Goal: Transaction & Acquisition: Purchase product/service

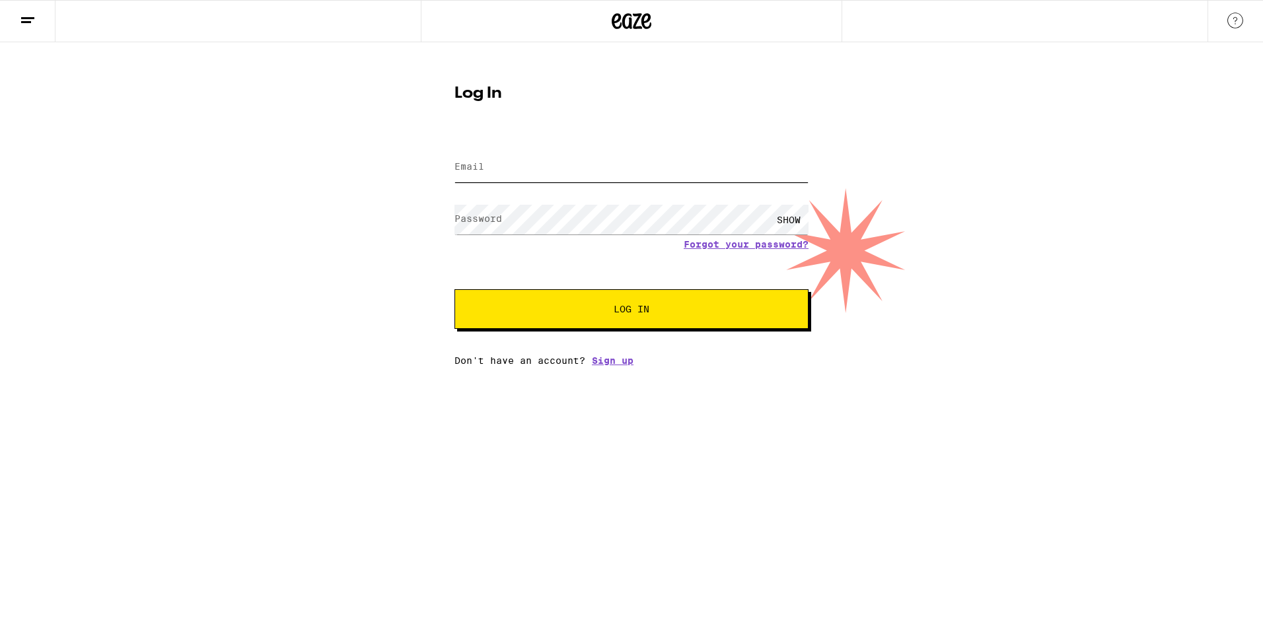
type input "[EMAIL_ADDRESS][DOMAIN_NAME]"
click at [606, 310] on span "Log In" at bounding box center [631, 309] width 247 height 9
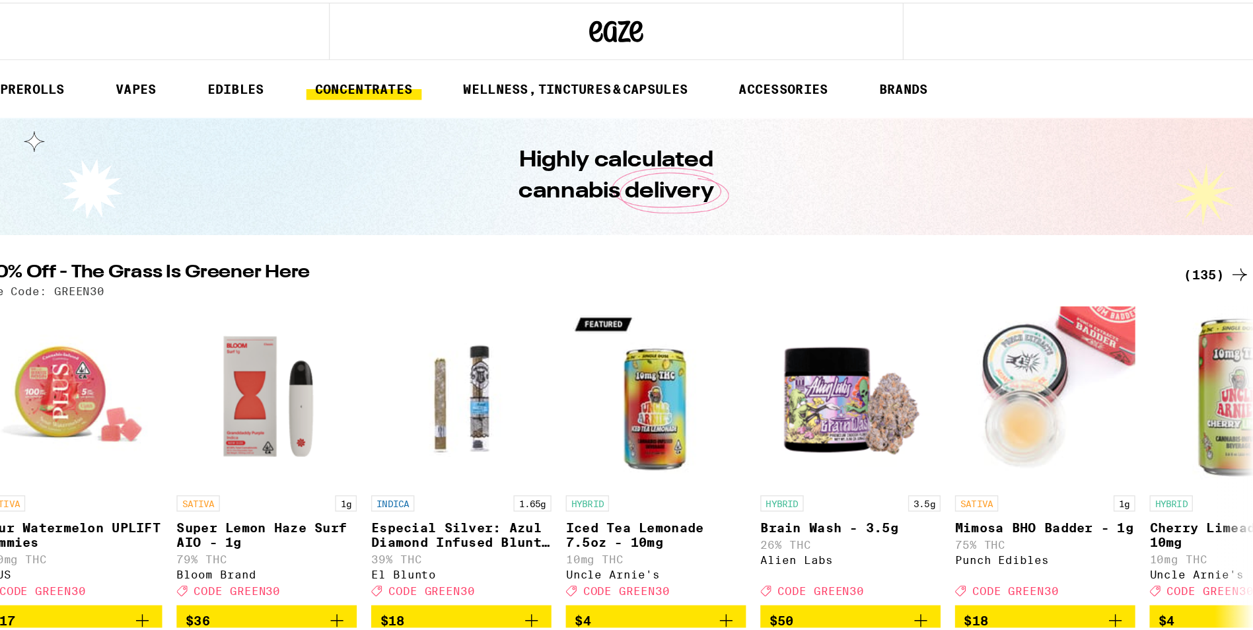
click at [452, 65] on link "CONCENTRATES" at bounding box center [446, 63] width 85 height 16
click at [283, 63] on link "VAPES" at bounding box center [279, 63] width 43 height 16
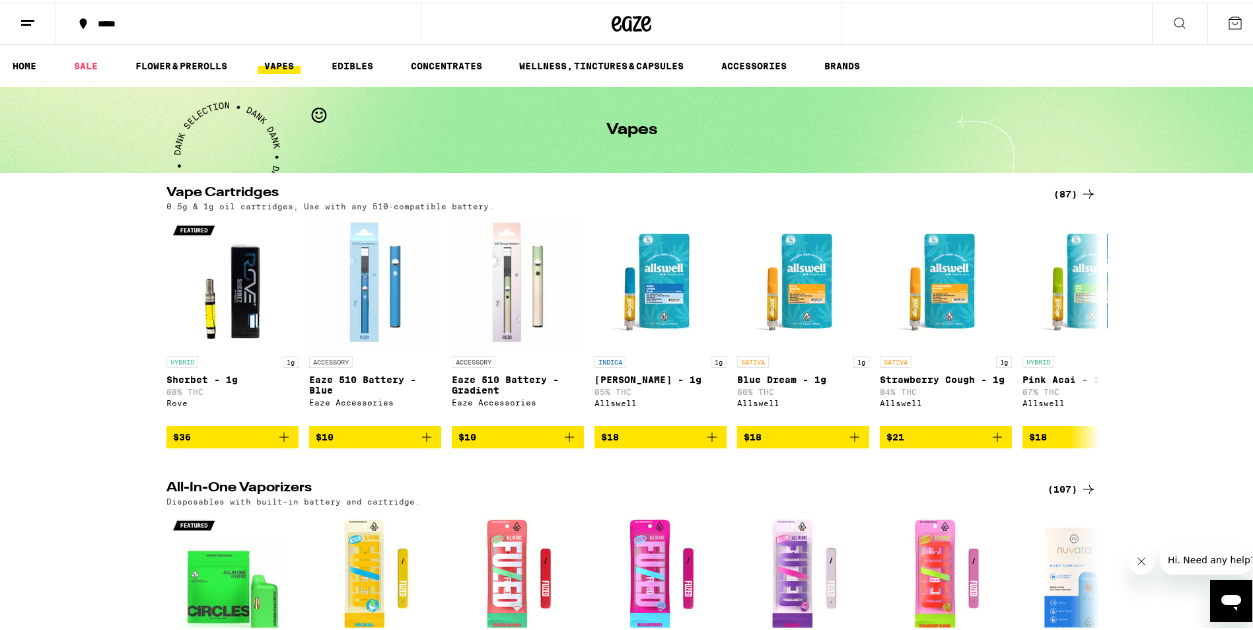
click at [260, 131] on div "Vapes" at bounding box center [631, 128] width 1263 height 86
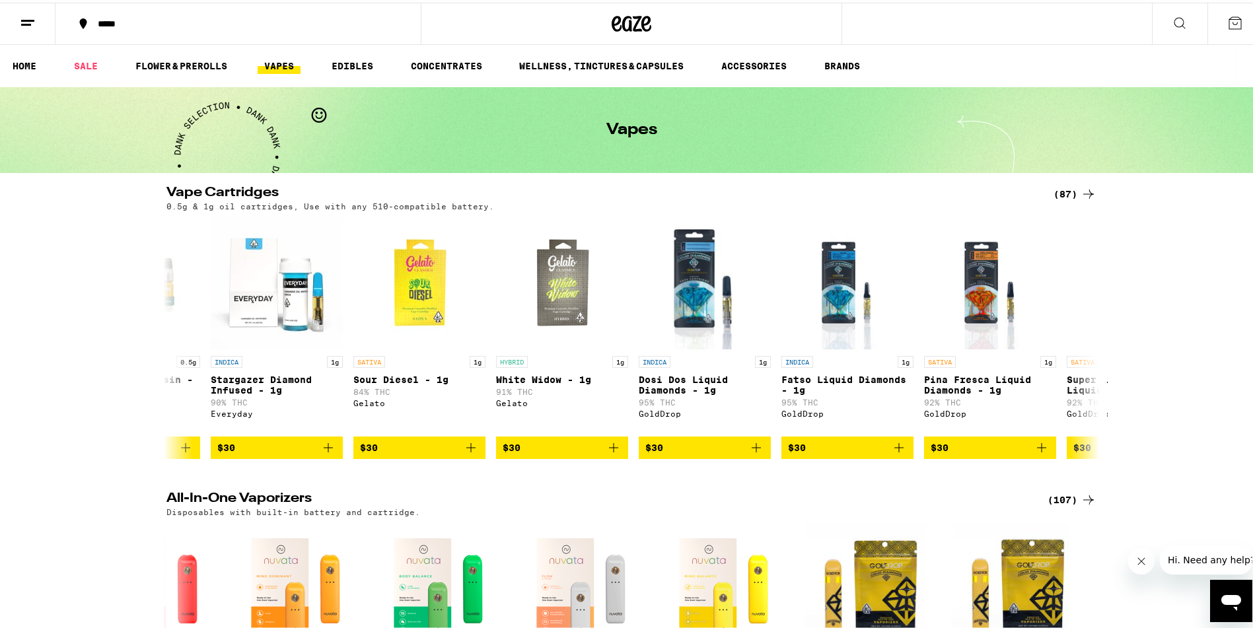
scroll to position [0, 4955]
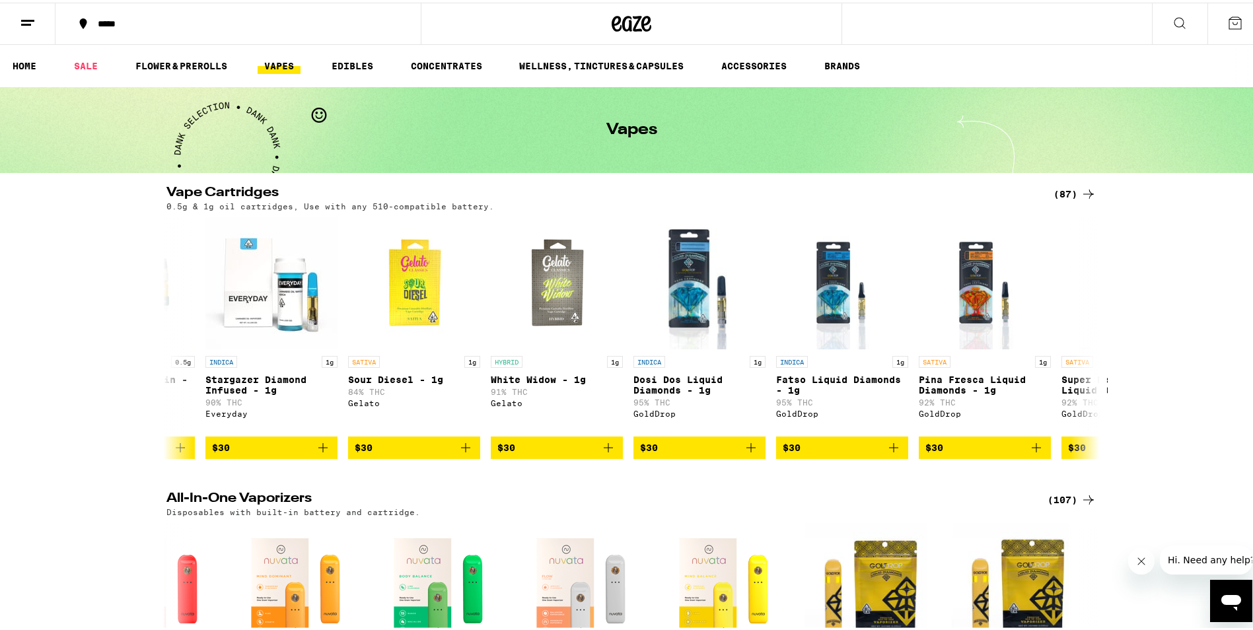
click at [912, 30] on div "*****" at bounding box center [631, 21] width 1263 height 42
click at [943, 23] on div "*****" at bounding box center [631, 21] width 1263 height 42
click at [1178, 33] on button at bounding box center [1179, 22] width 55 height 42
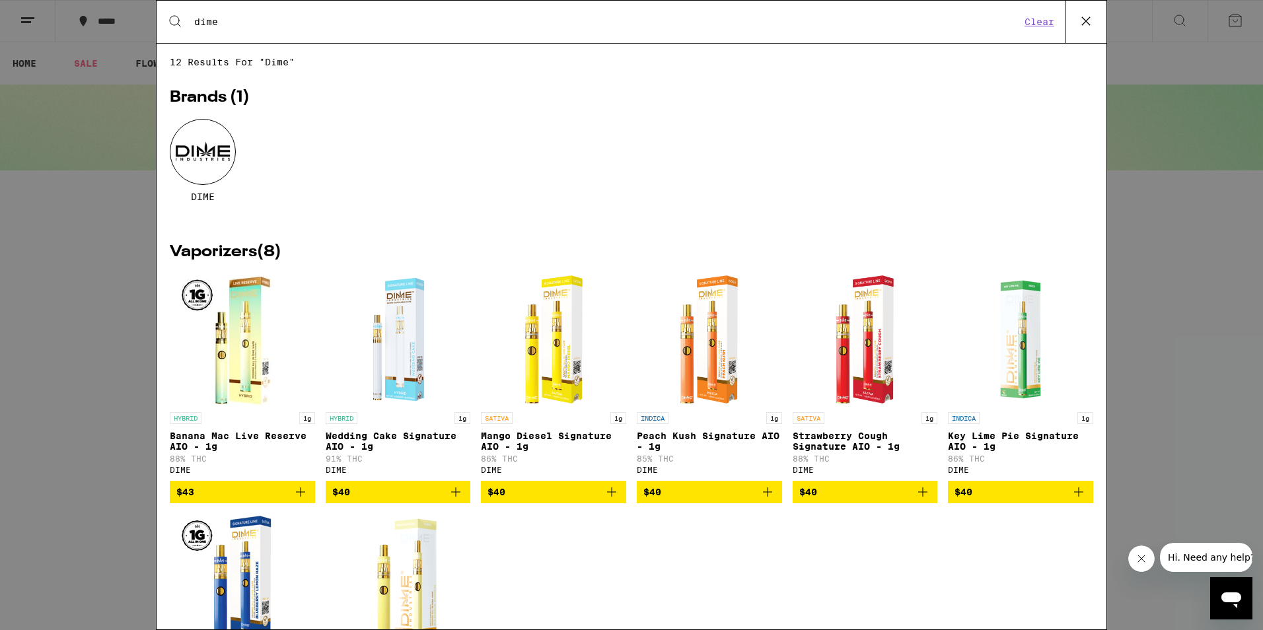
type input "dime"
click at [202, 153] on div at bounding box center [203, 152] width 66 height 66
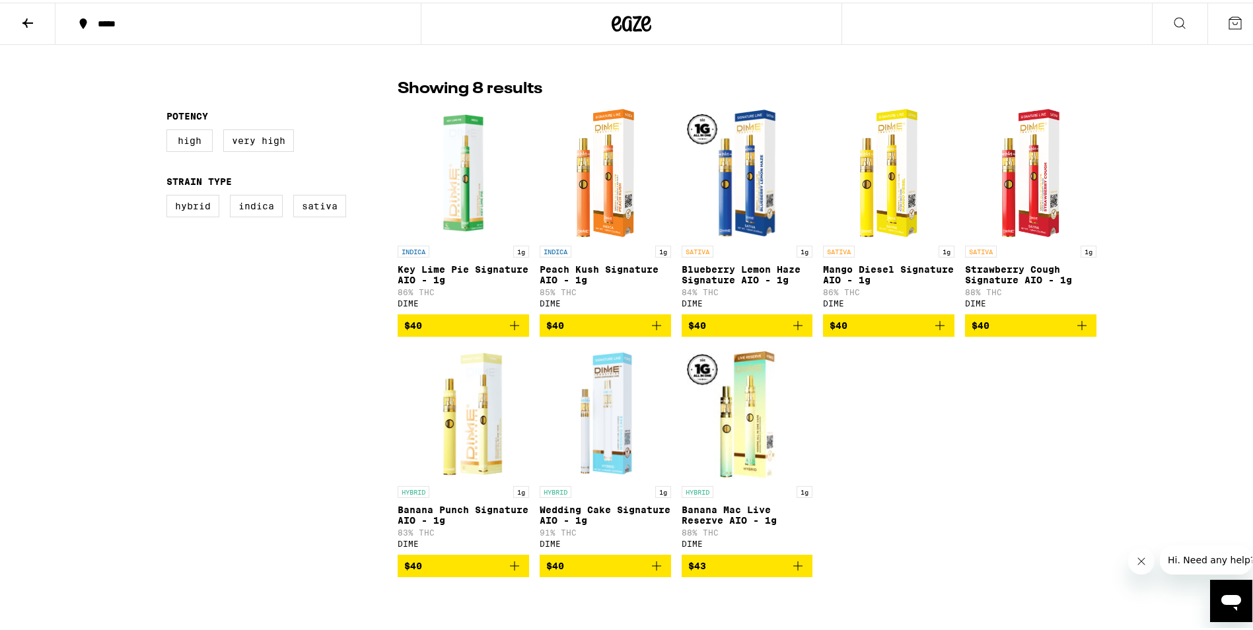
scroll to position [317, 0]
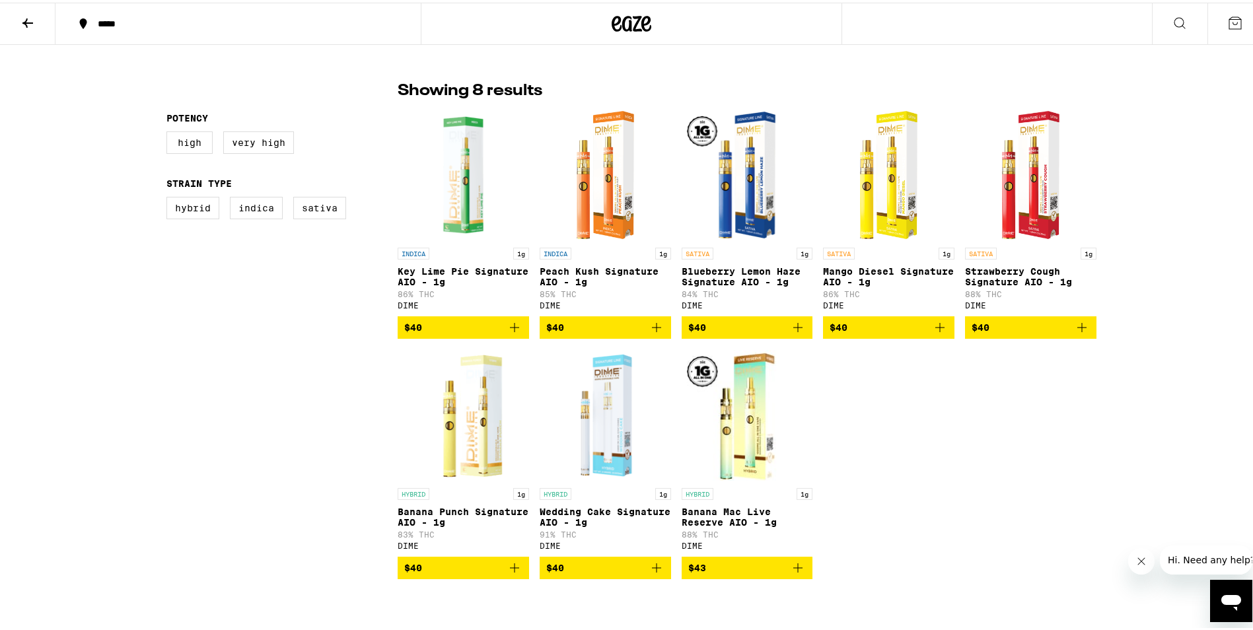
click at [790, 333] on icon "Add to bag" at bounding box center [798, 325] width 16 height 16
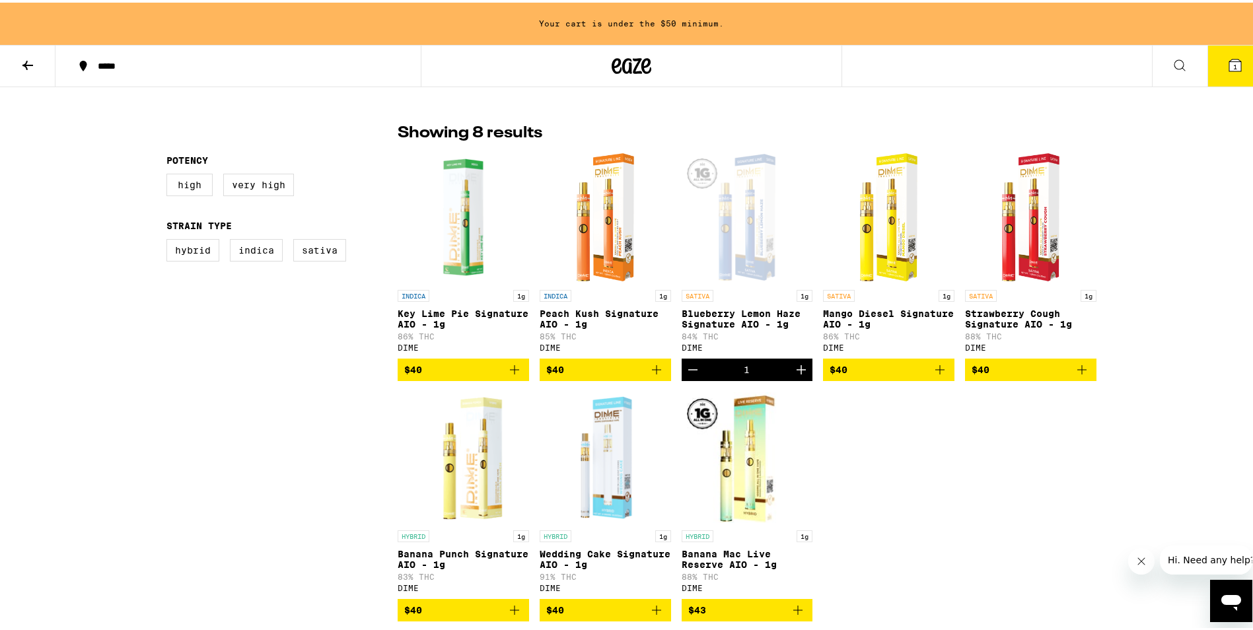
scroll to position [359, 0]
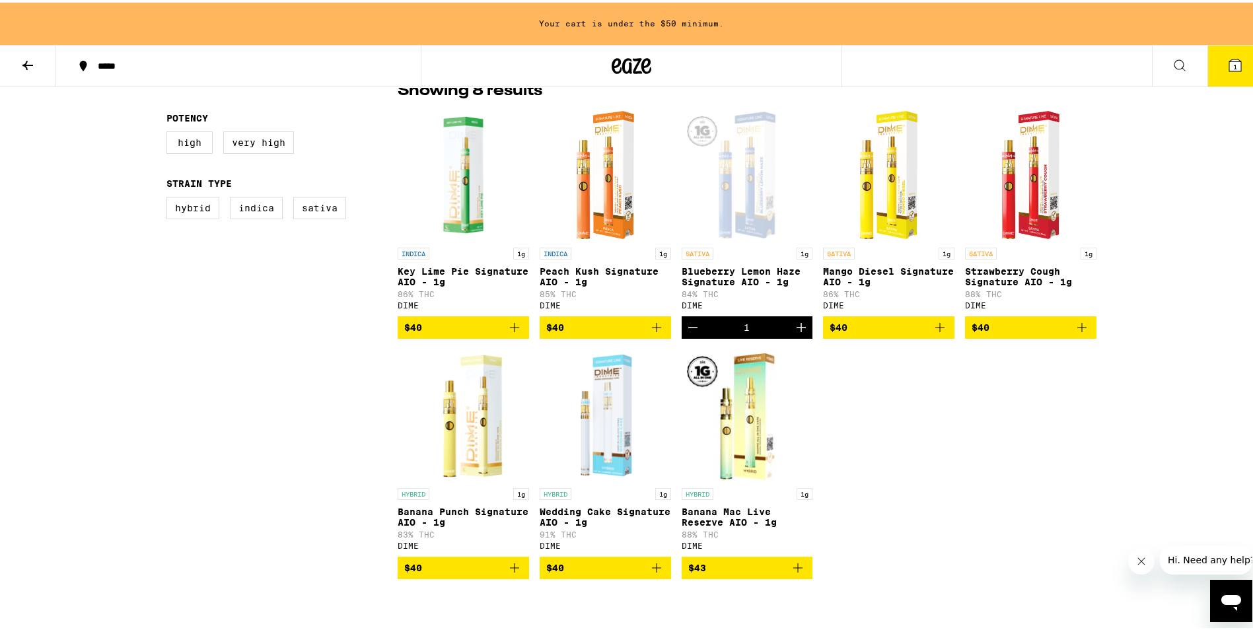
click at [1079, 329] on icon "Add to bag" at bounding box center [1082, 325] width 16 height 16
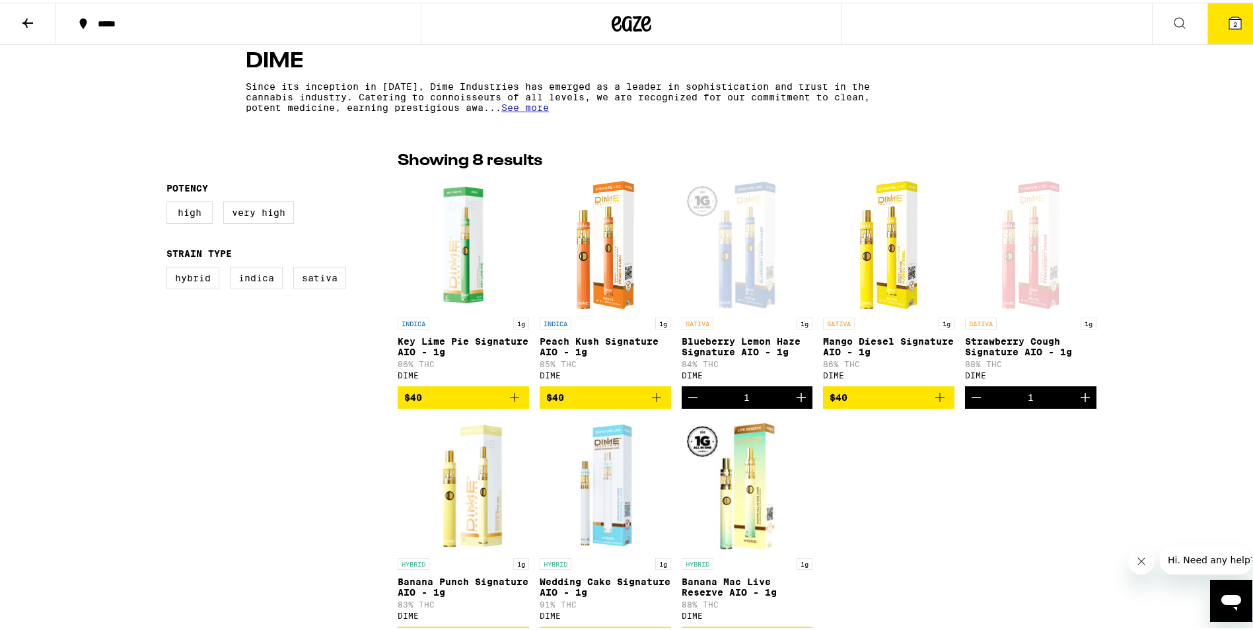
scroll to position [248, 0]
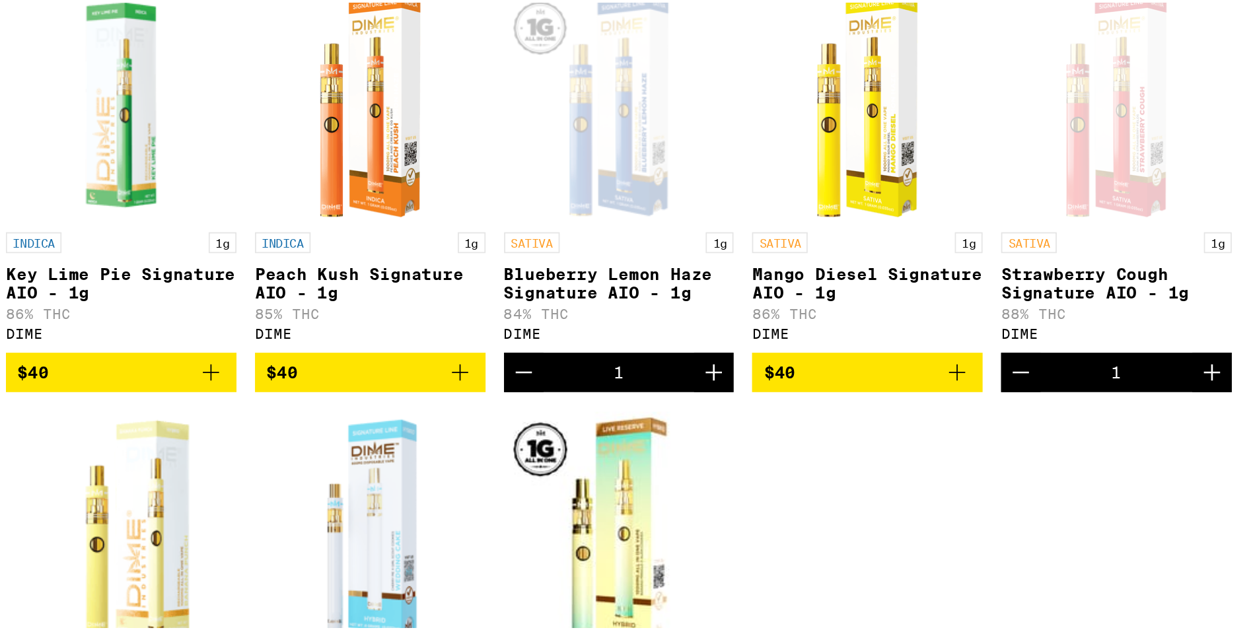
click at [717, 342] on p "Blueberry Lemon Haze Signature AIO - 1g" at bounding box center [747, 342] width 131 height 21
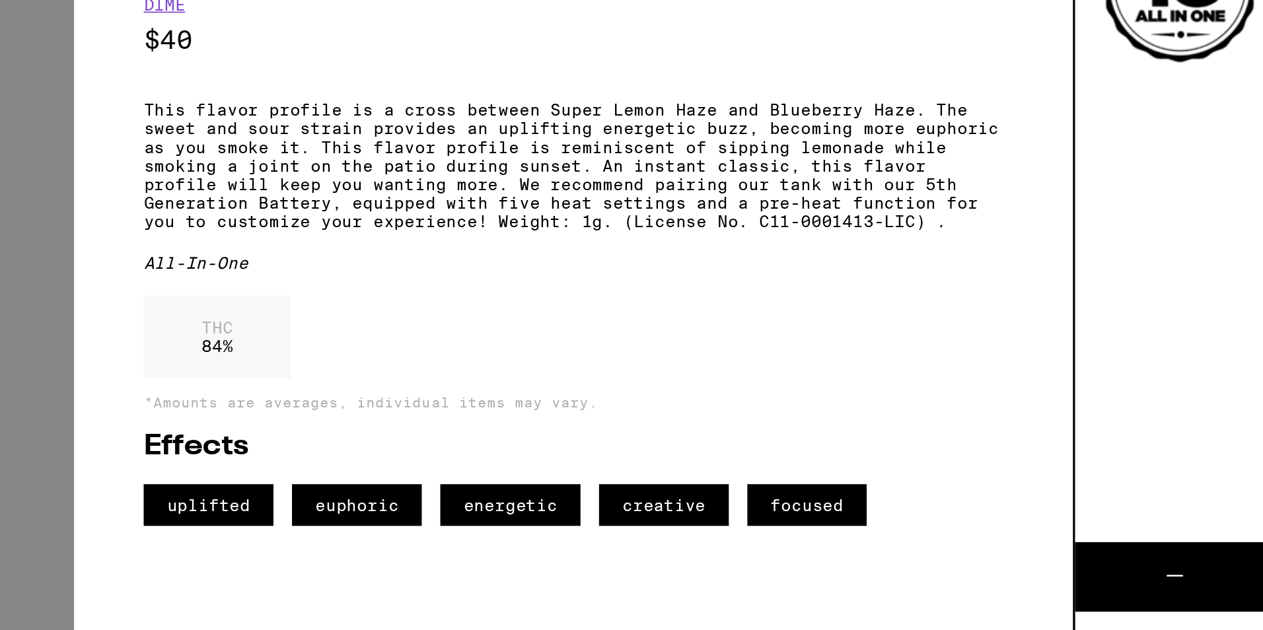
click at [115, 72] on div "Sativa Blueberry Lemon Haze Signature AIO - 1g DIME $40 This flavor profile is …" at bounding box center [631, 315] width 1263 height 630
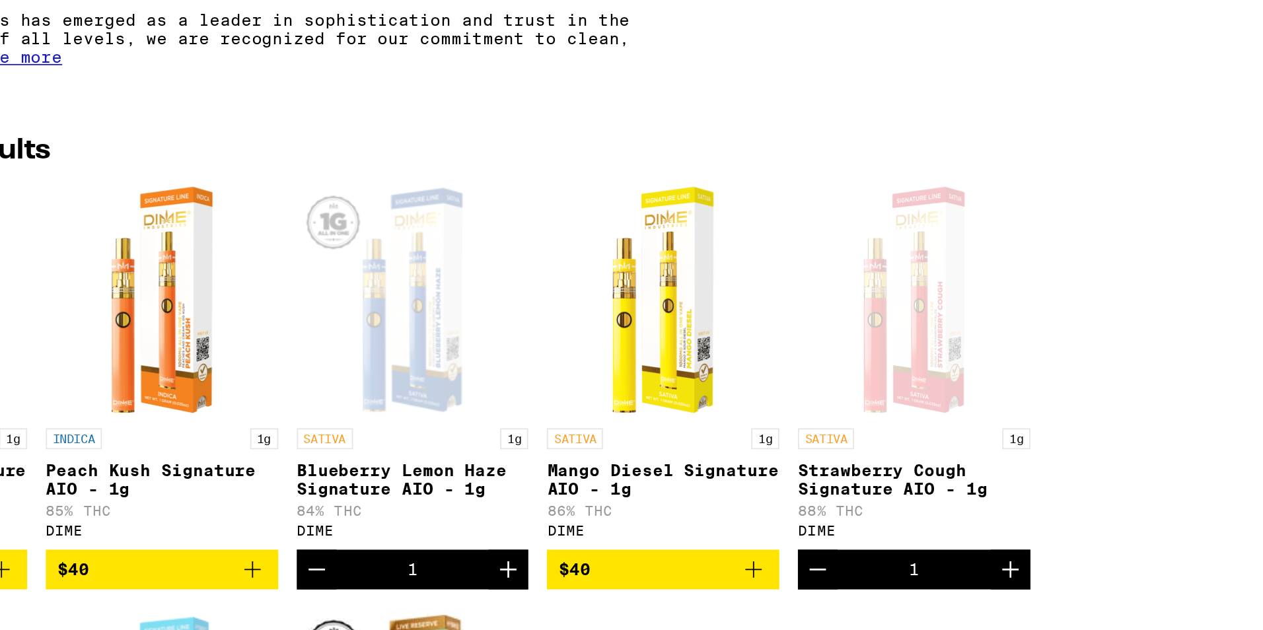
scroll to position [248, 0]
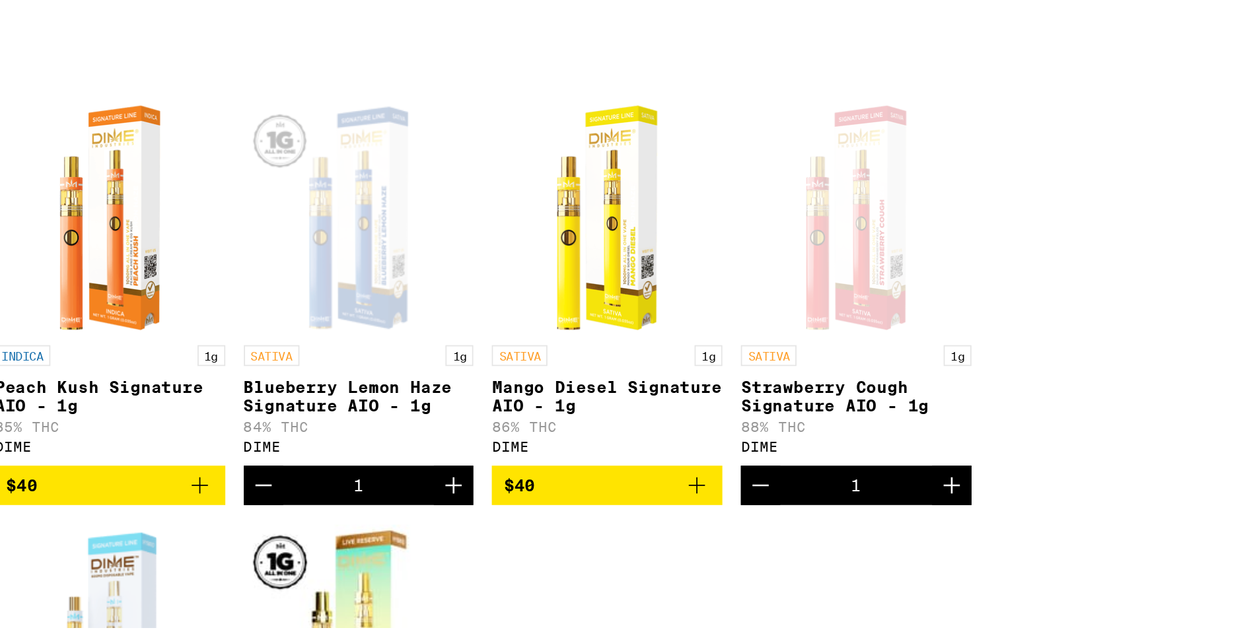
click at [973, 344] on p "Strawberry Cough Signature AIO - 1g" at bounding box center [1030, 342] width 131 height 21
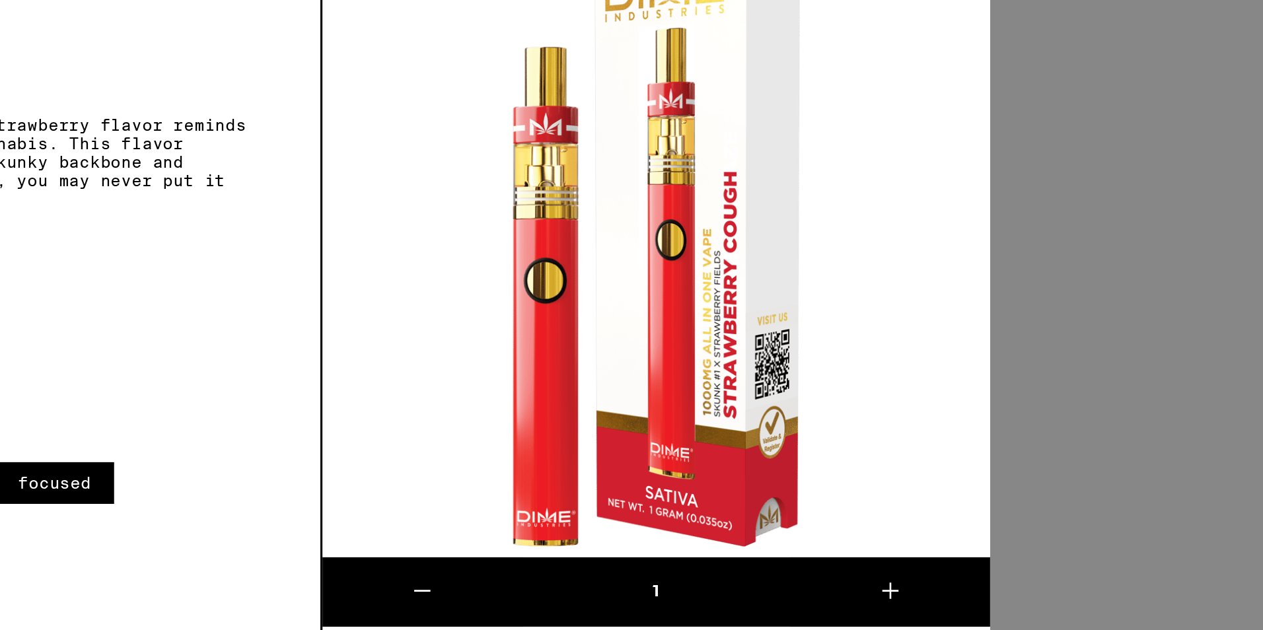
scroll to position [248, 0]
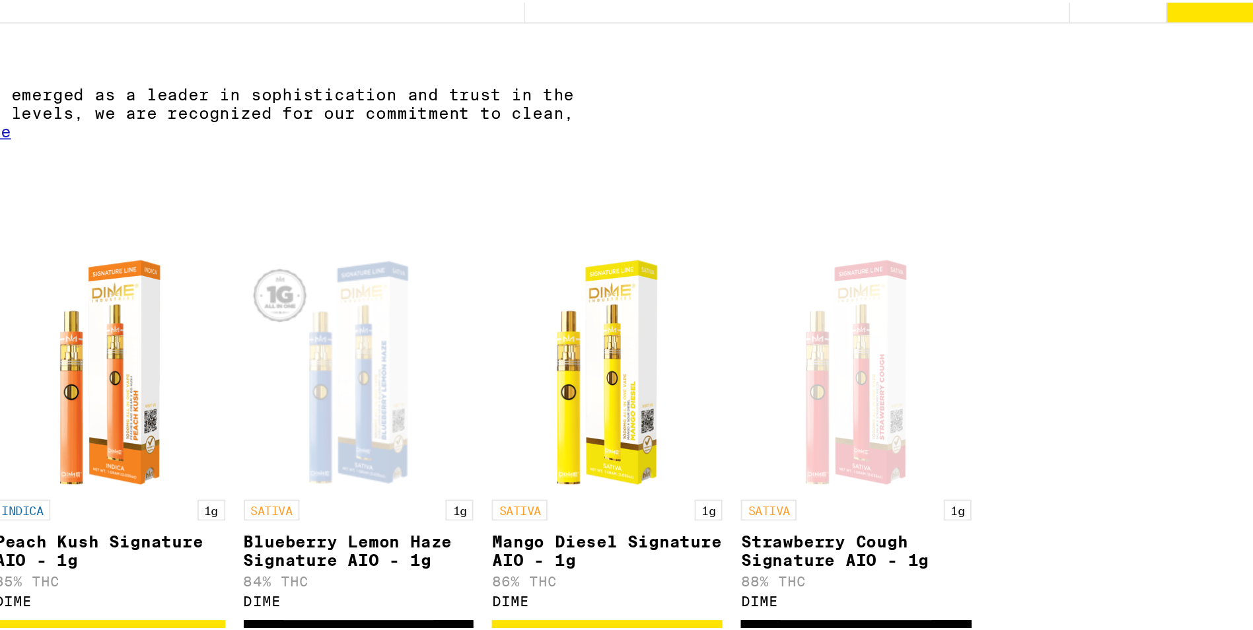
scroll to position [248, 0]
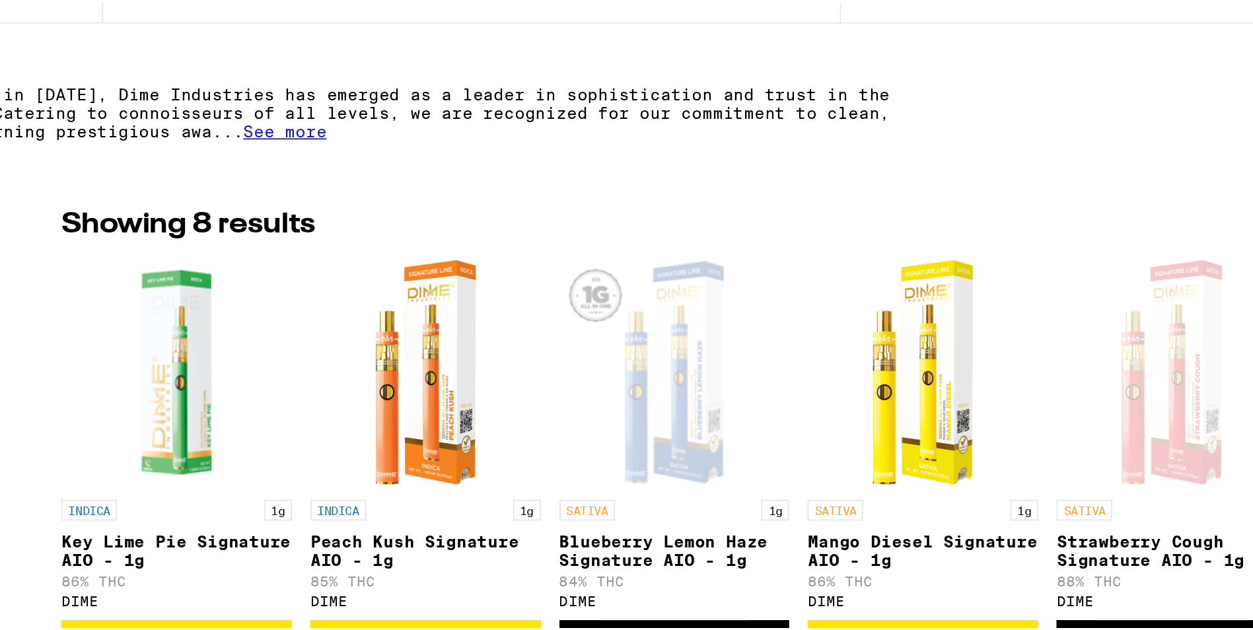
click at [595, 312] on link "INDICA 1g Peach Kush Signature AIO - 1g 85% THC DIME" at bounding box center [605, 278] width 131 height 207
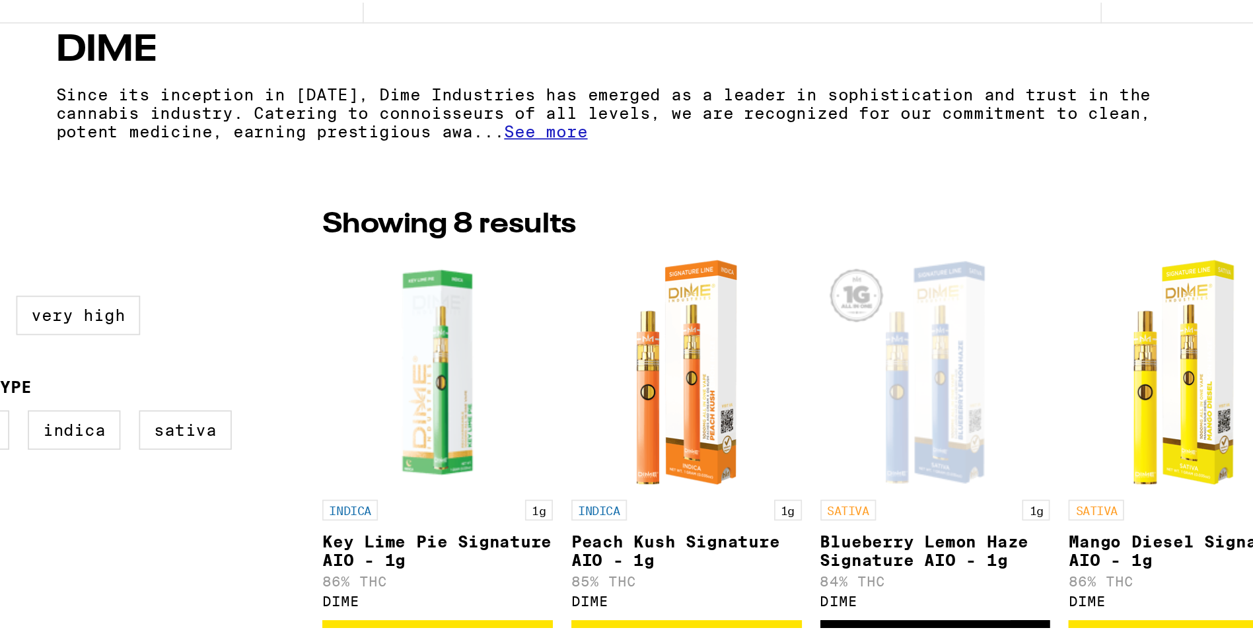
click at [509, 109] on span "See more" at bounding box center [525, 103] width 48 height 11
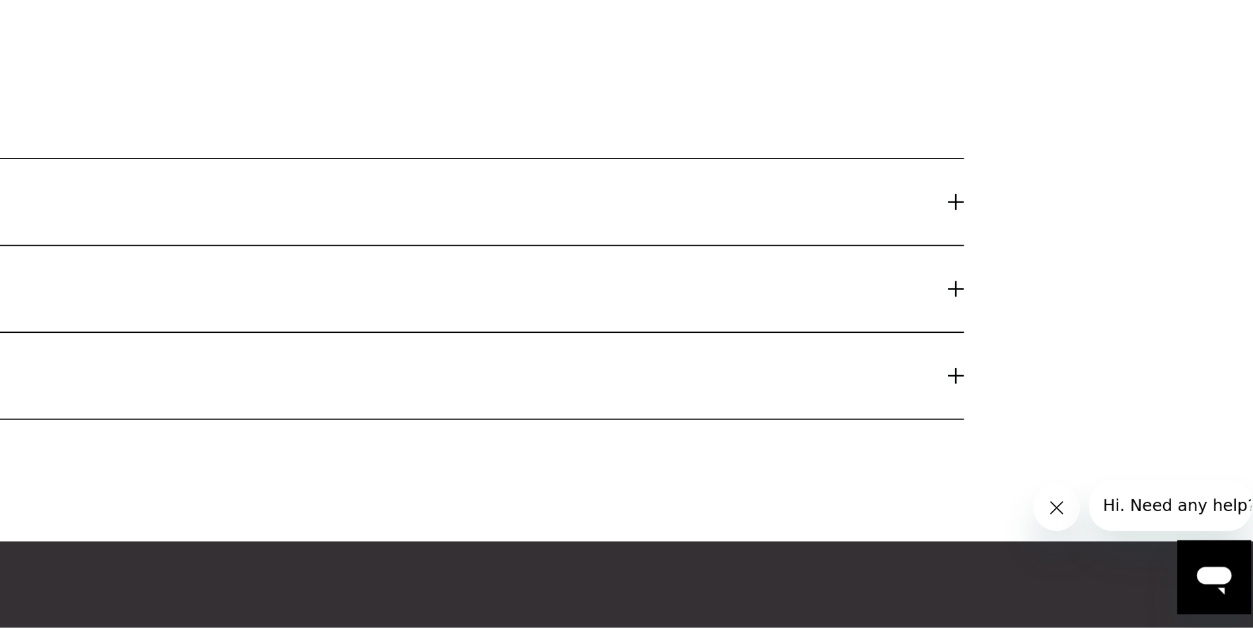
scroll to position [739, 0]
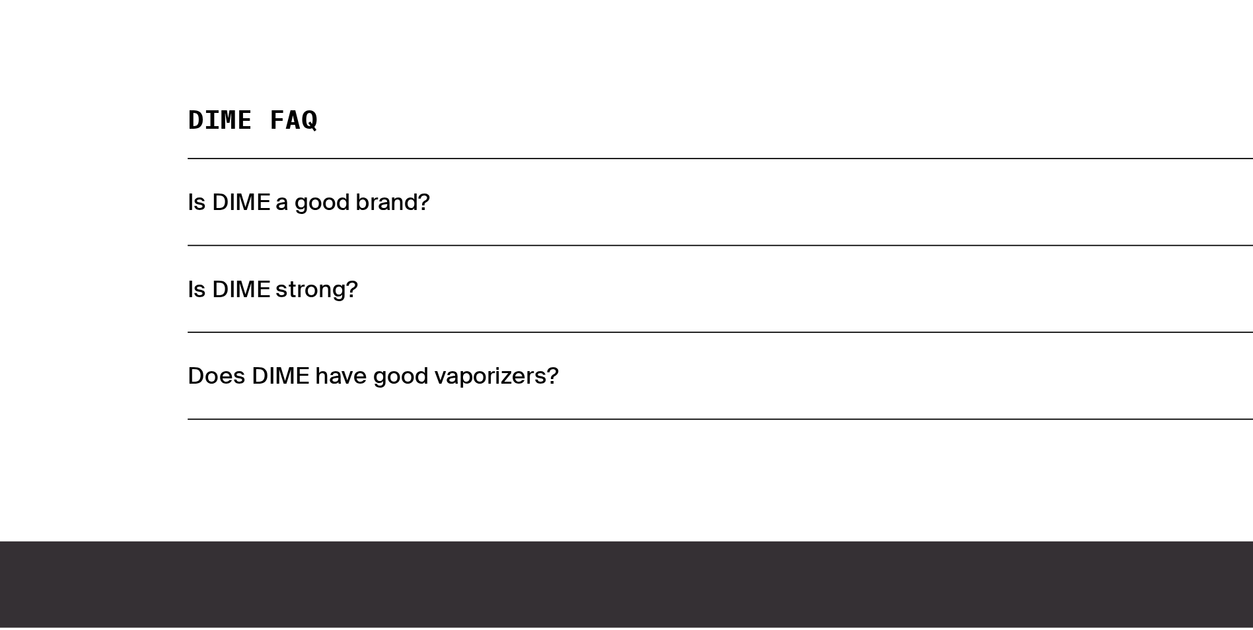
click at [210, 443] on h3 "Is DIME strong?" at bounding box center [222, 433] width 97 height 17
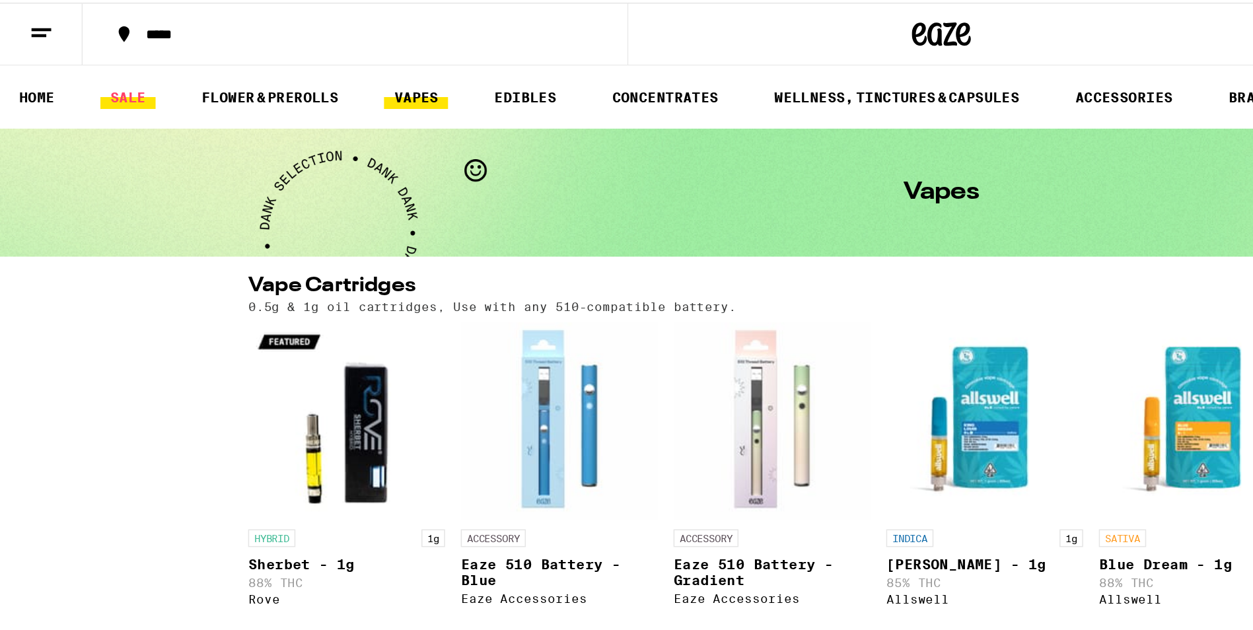
click at [78, 68] on link "SALE" at bounding box center [85, 63] width 37 height 16
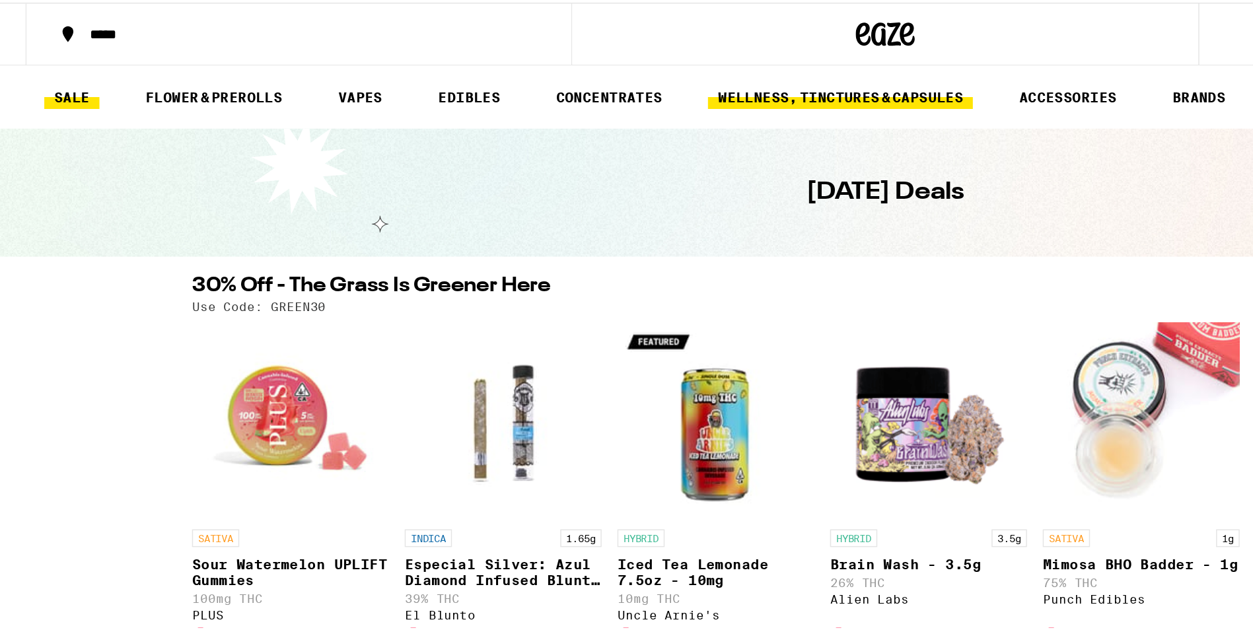
click at [523, 65] on link "WELLNESS, TINCTURES & CAPSULES" at bounding box center [602, 63] width 178 height 16
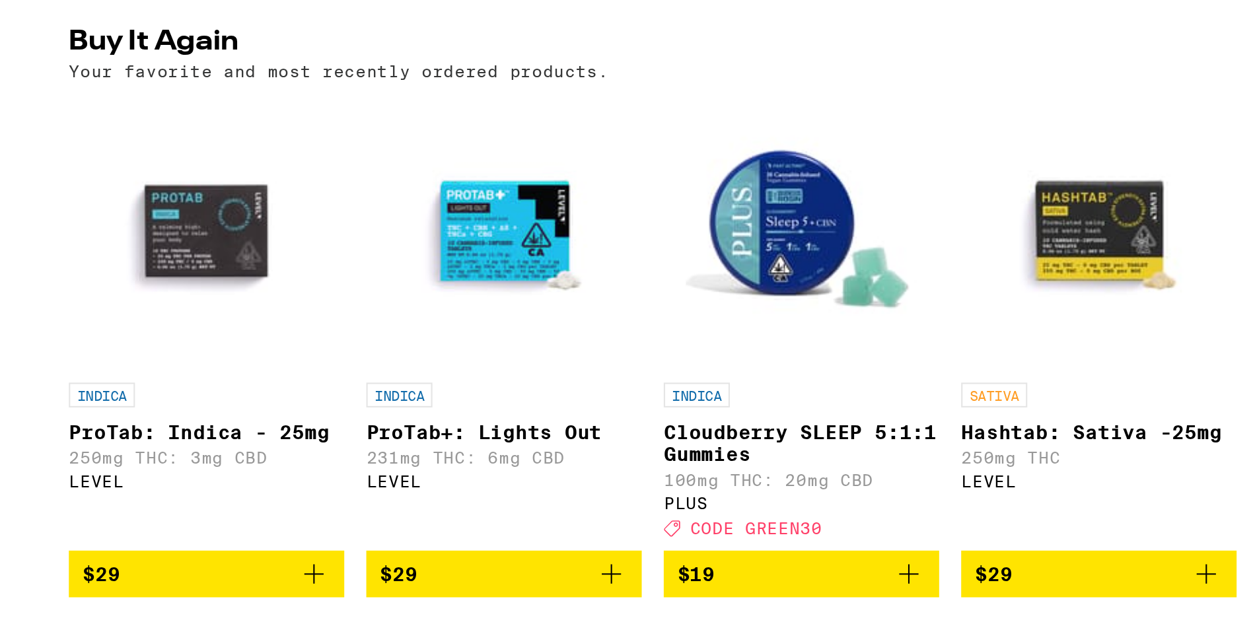
click at [203, 394] on p "250mg THC: 3mg CBD" at bounding box center [232, 389] width 132 height 9
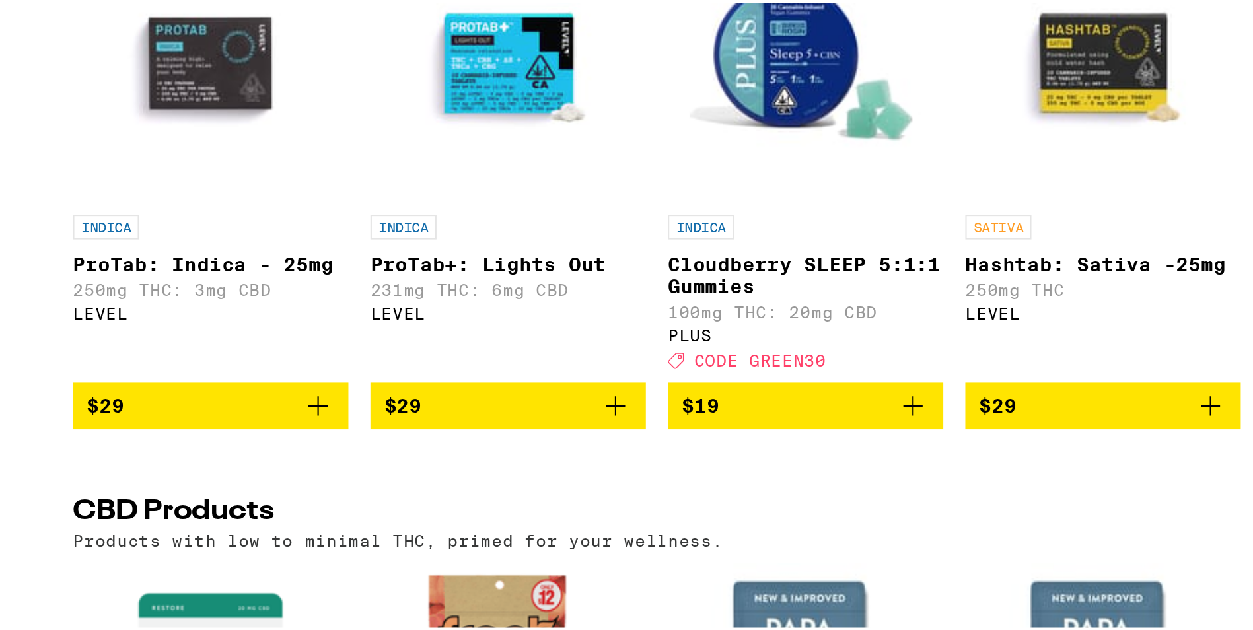
click at [332, 453] on span "$29" at bounding box center [375, 445] width 119 height 16
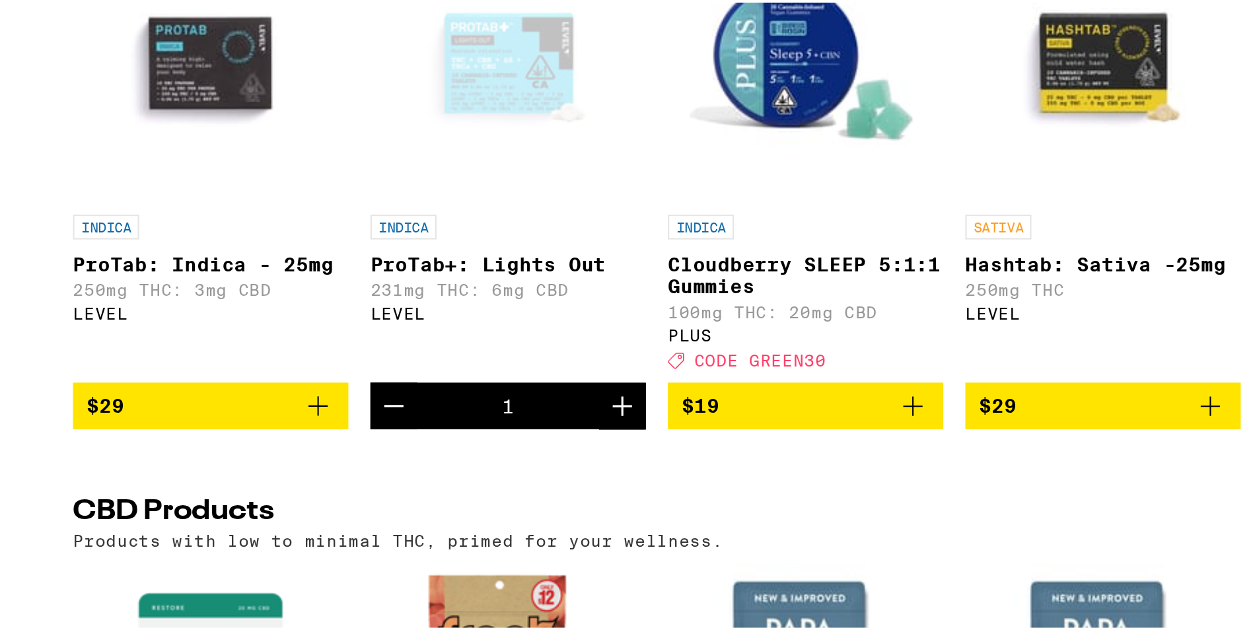
click at [209, 453] on span "$29" at bounding box center [232, 445] width 119 height 16
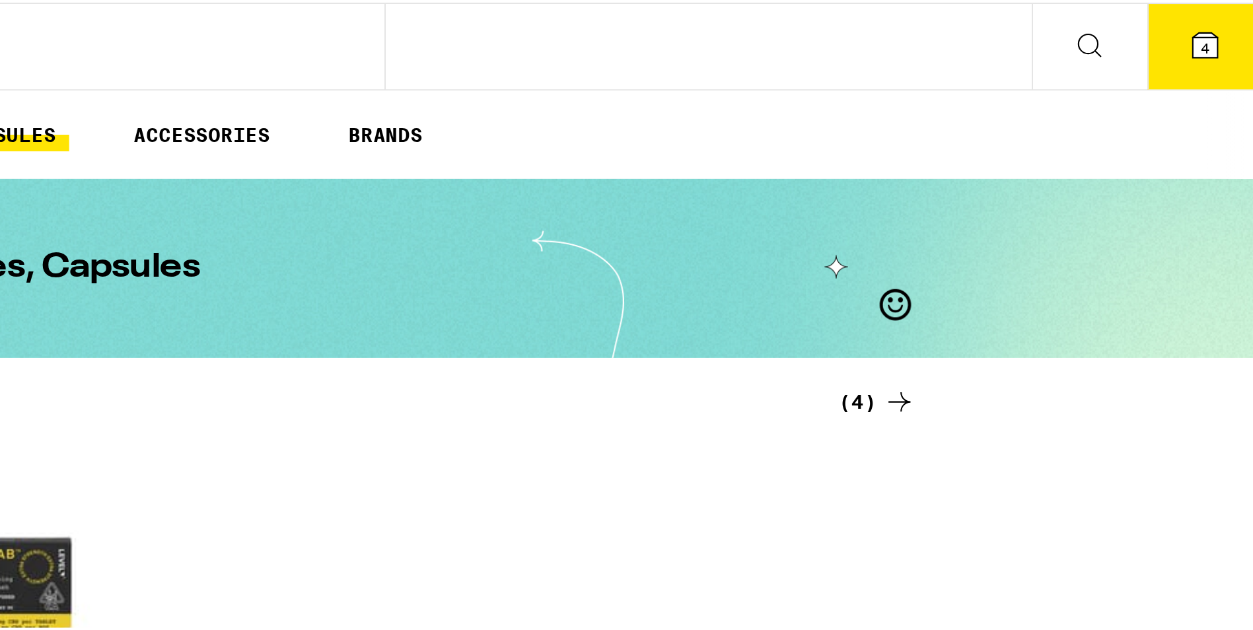
click at [1230, 26] on icon at bounding box center [1235, 21] width 12 height 12
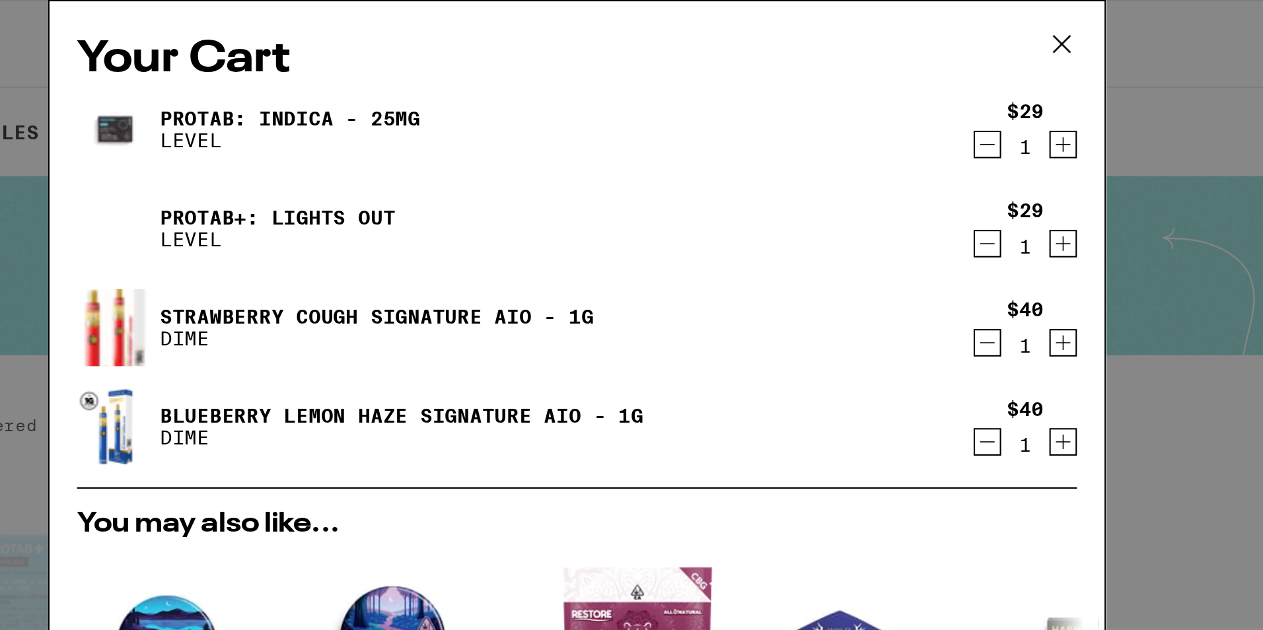
click at [610, 259] on div "You may also like... INDICA Midnight Blueberry 5:1 Sleep Gummies Camino $20 IND…" at bounding box center [631, 353] width 501 height 217
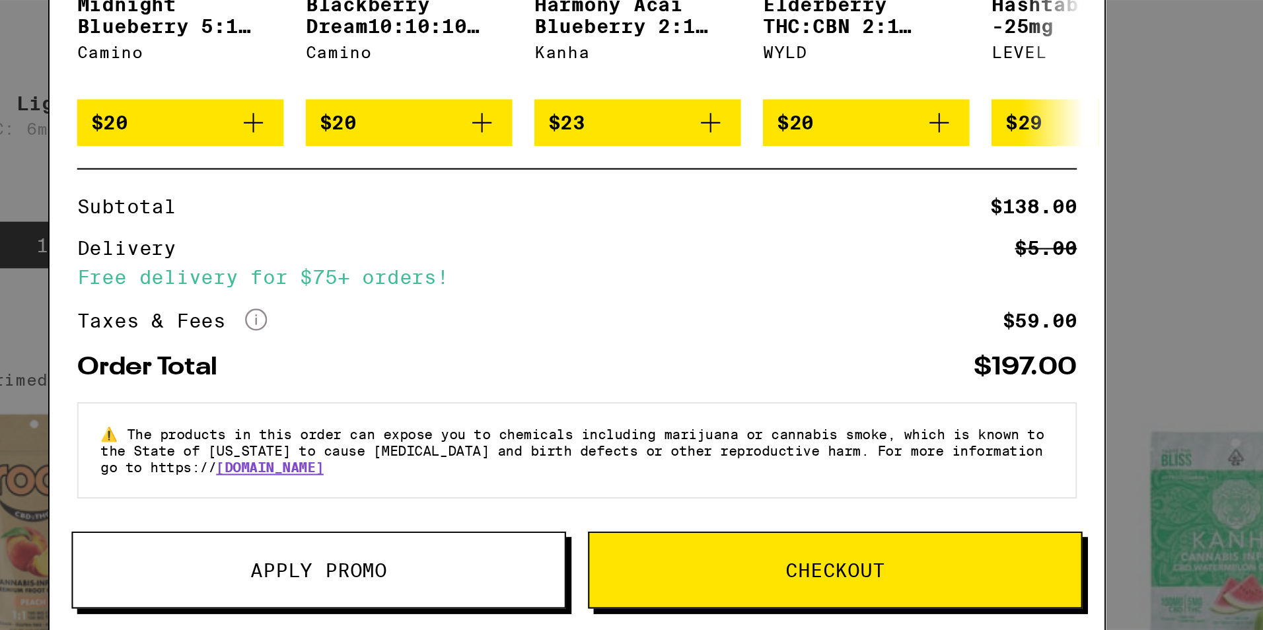
click at [460, 601] on span "Apply Promo" at bounding box center [508, 601] width 236 height 9
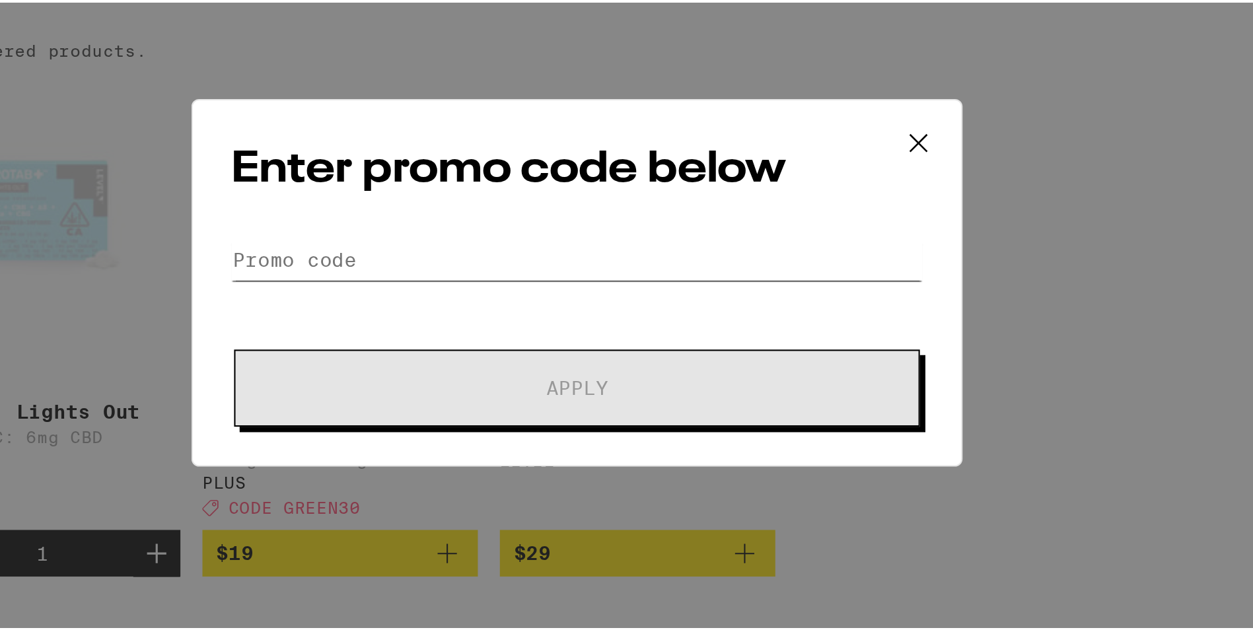
click at [496, 313] on input "Promo Code" at bounding box center [632, 305] width 332 height 20
click at [476, 311] on input "Promo Code" at bounding box center [632, 305] width 332 height 20
type input "g"
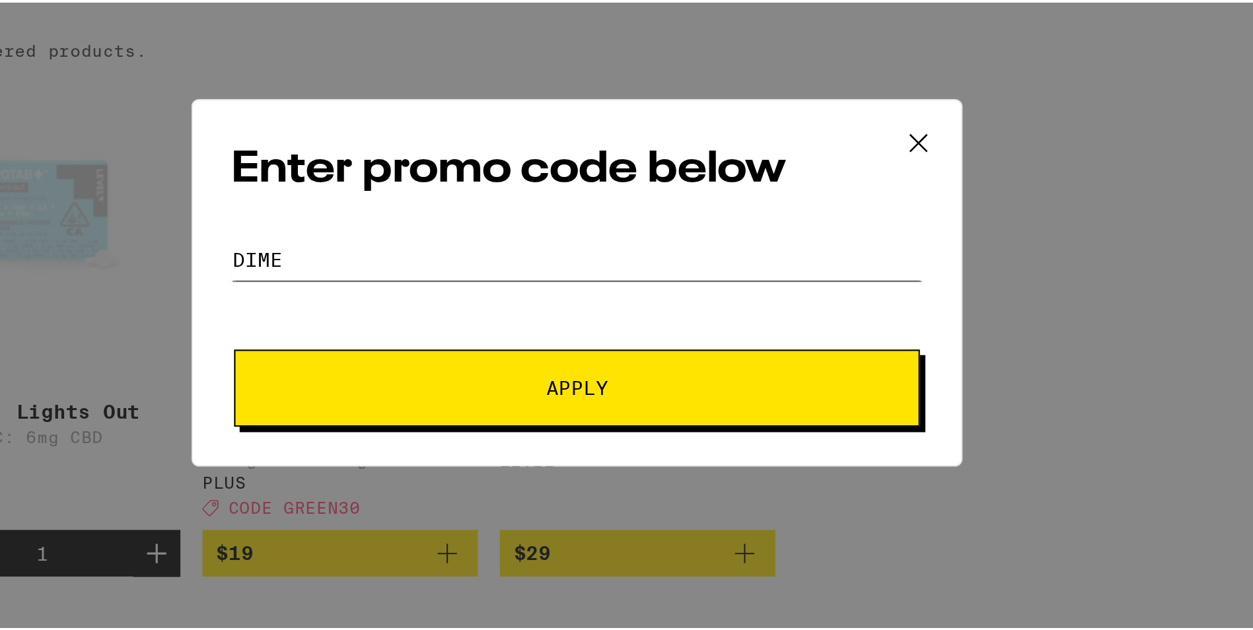
type input "dime"
click at [623, 373] on button "Apply" at bounding box center [631, 365] width 329 height 37
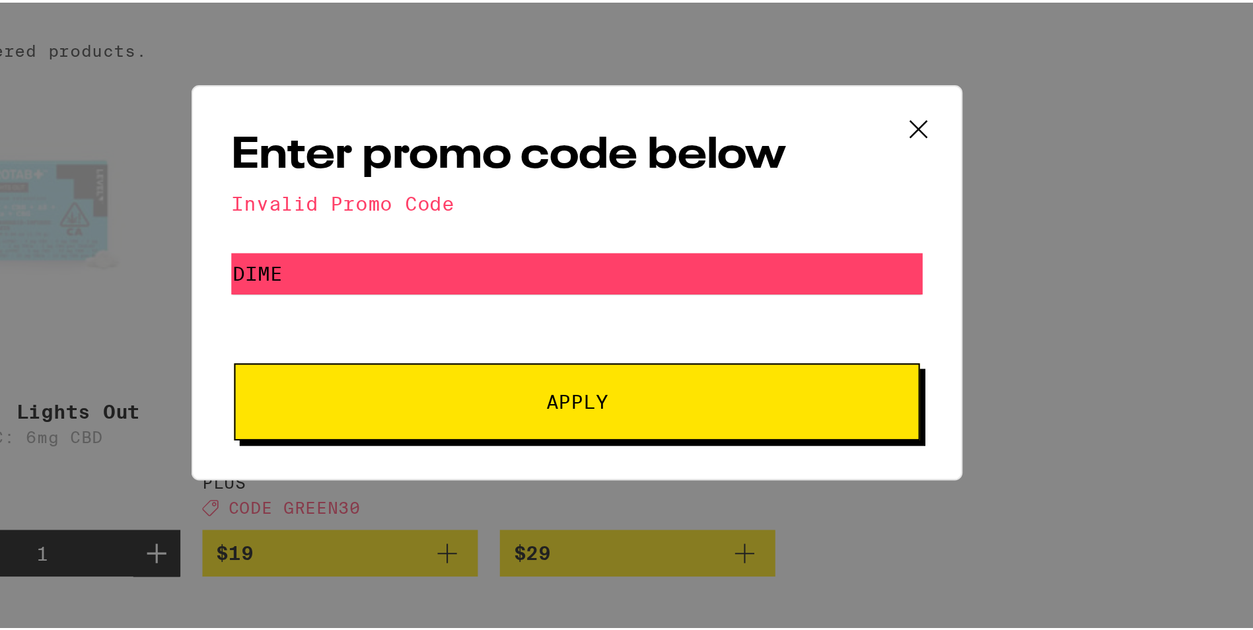
click at [787, 245] on icon at bounding box center [795, 242] width 20 height 20
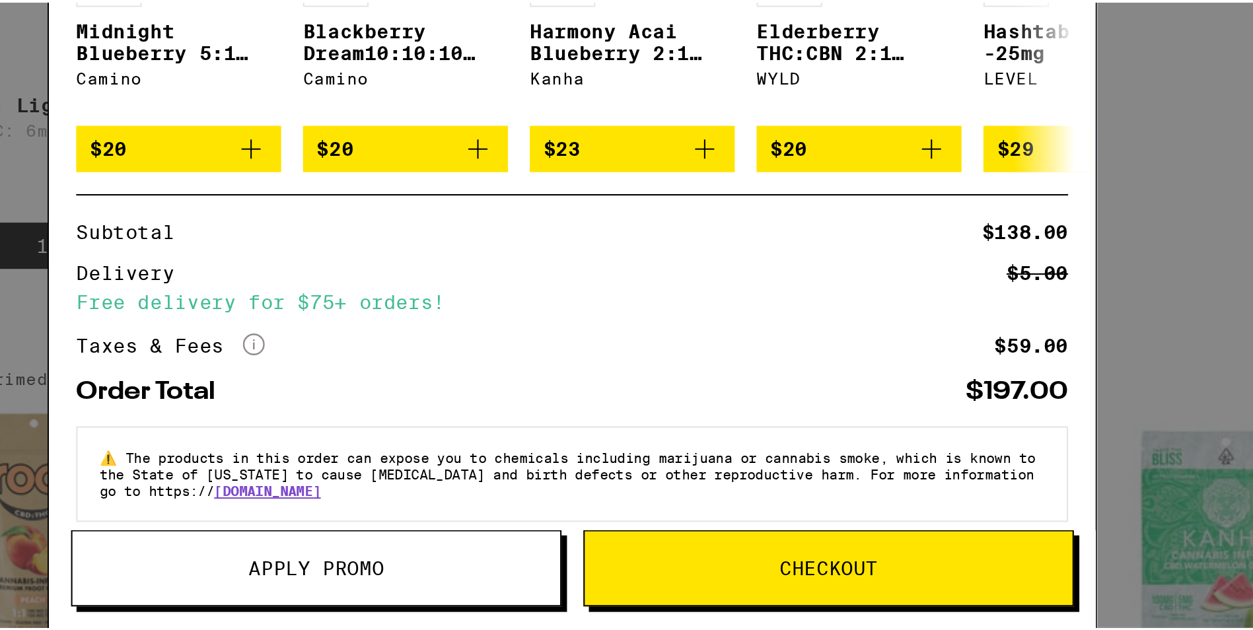
scroll to position [75, 0]
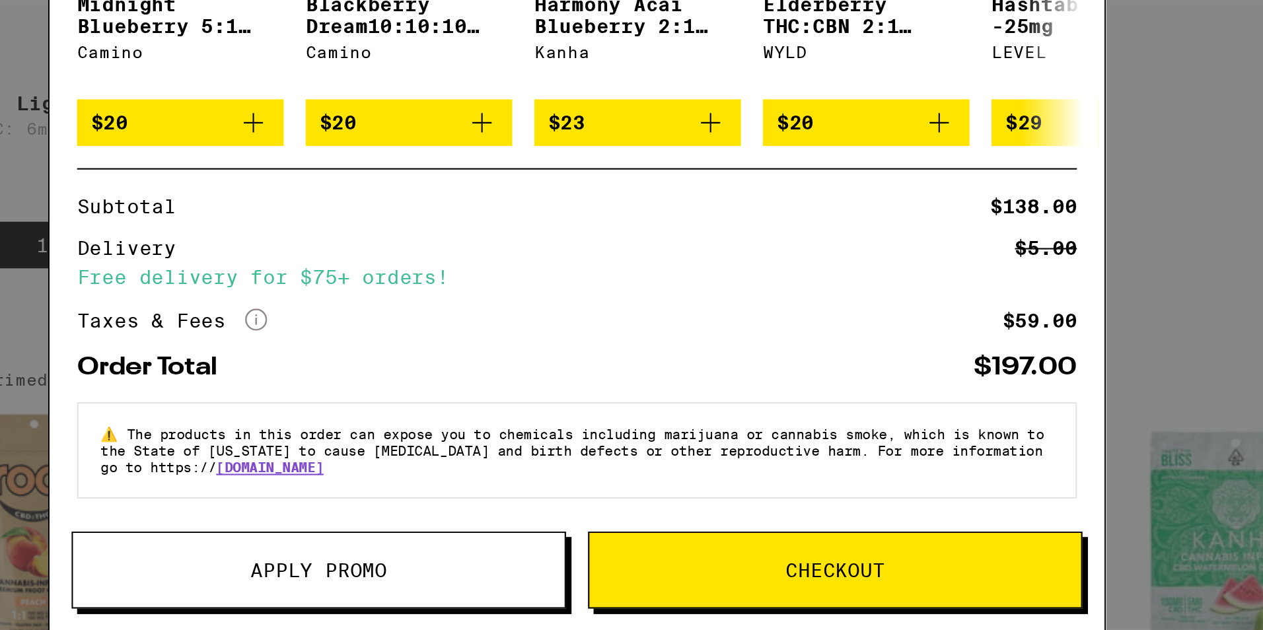
click at [655, 603] on span "Checkout" at bounding box center [756, 601] width 236 height 9
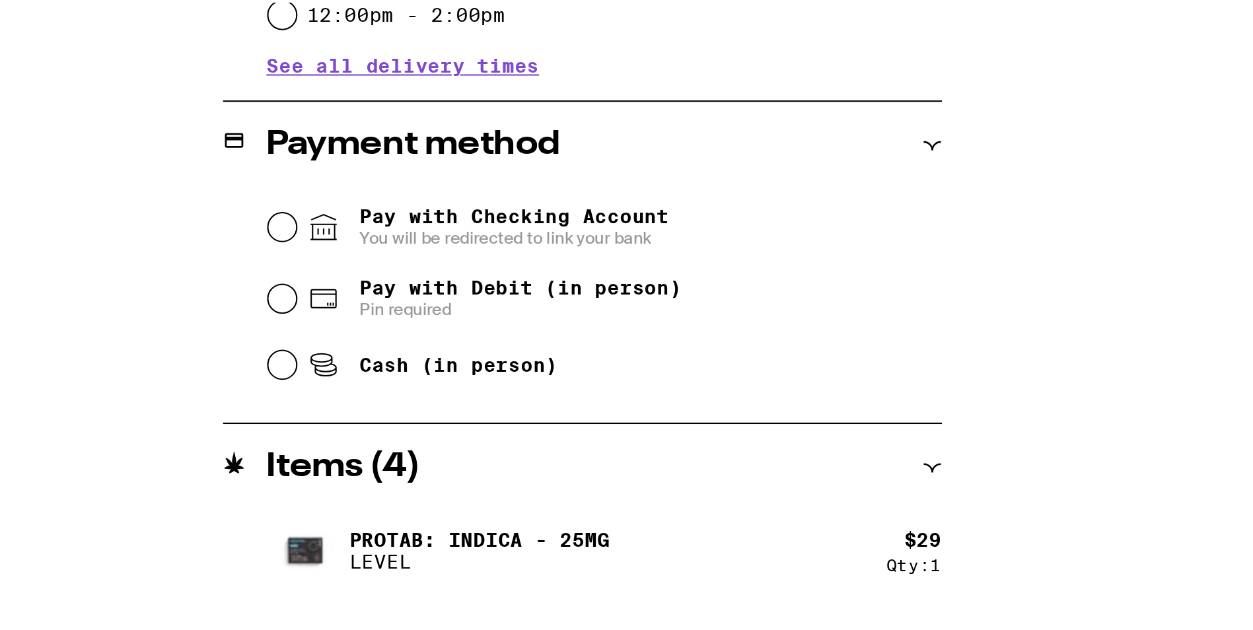
scroll to position [280, 0]
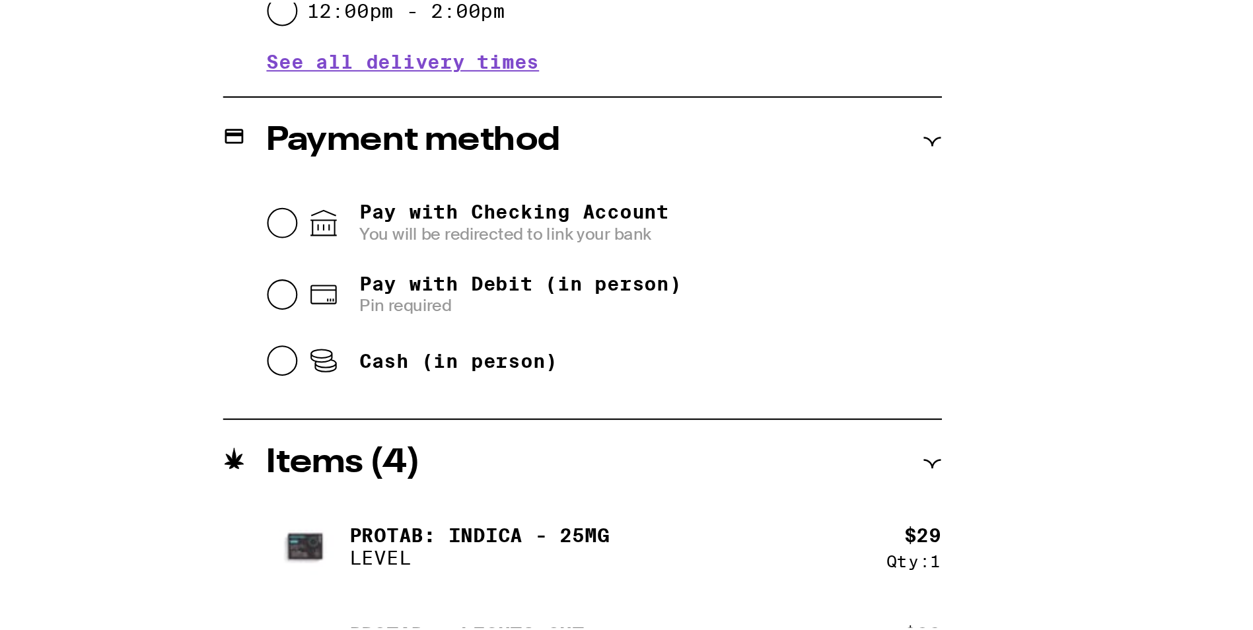
click at [269, 476] on div "Pay with Debit (in person) Pin required" at bounding box center [430, 468] width 323 height 34
click at [269, 474] on input "Pay with Debit (in person) Pin required" at bounding box center [275, 467] width 13 height 13
radio input "true"
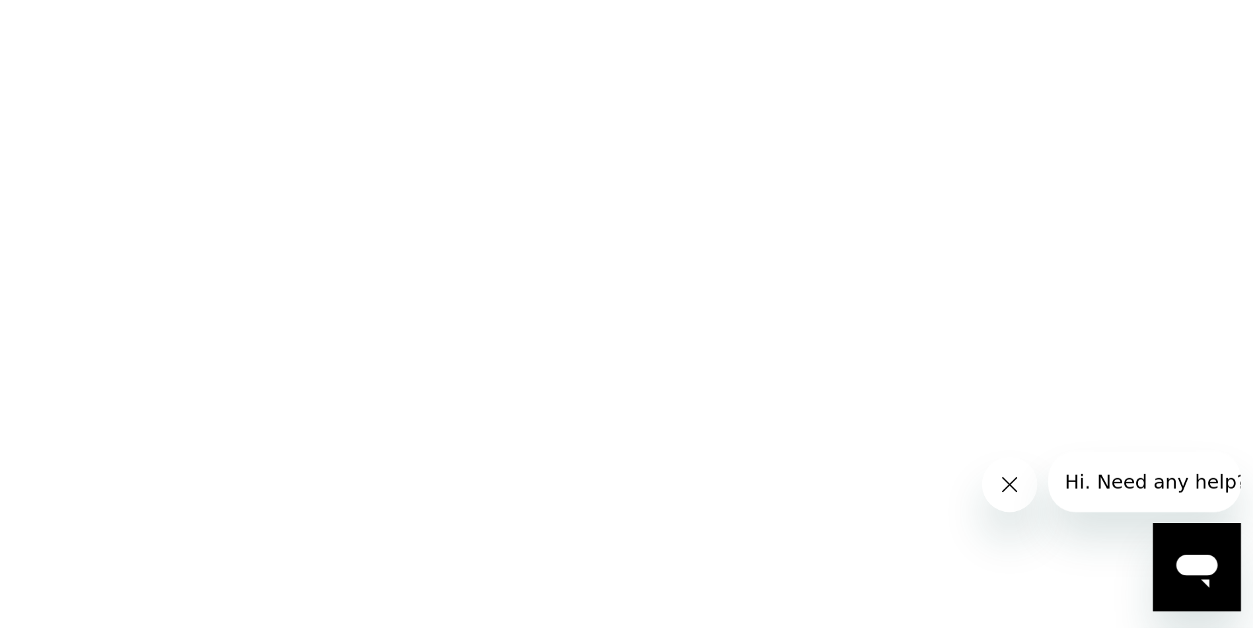
scroll to position [411, 0]
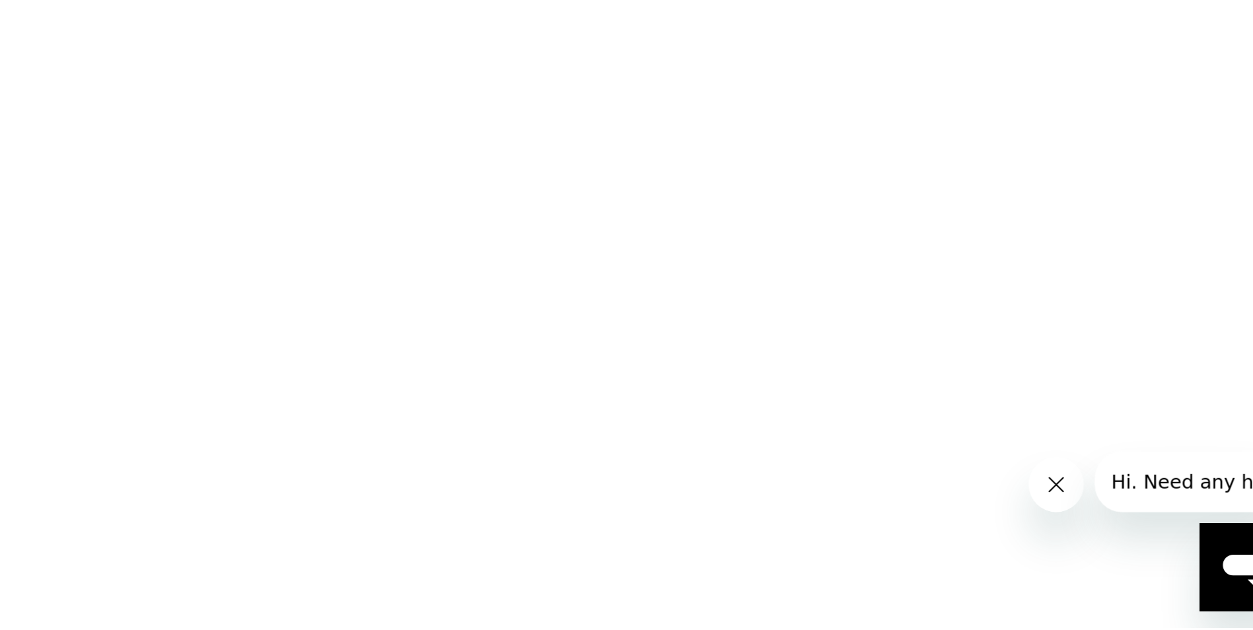
click at [1039, 474] on icon "Close message from company" at bounding box center [1041, 469] width 11 height 11
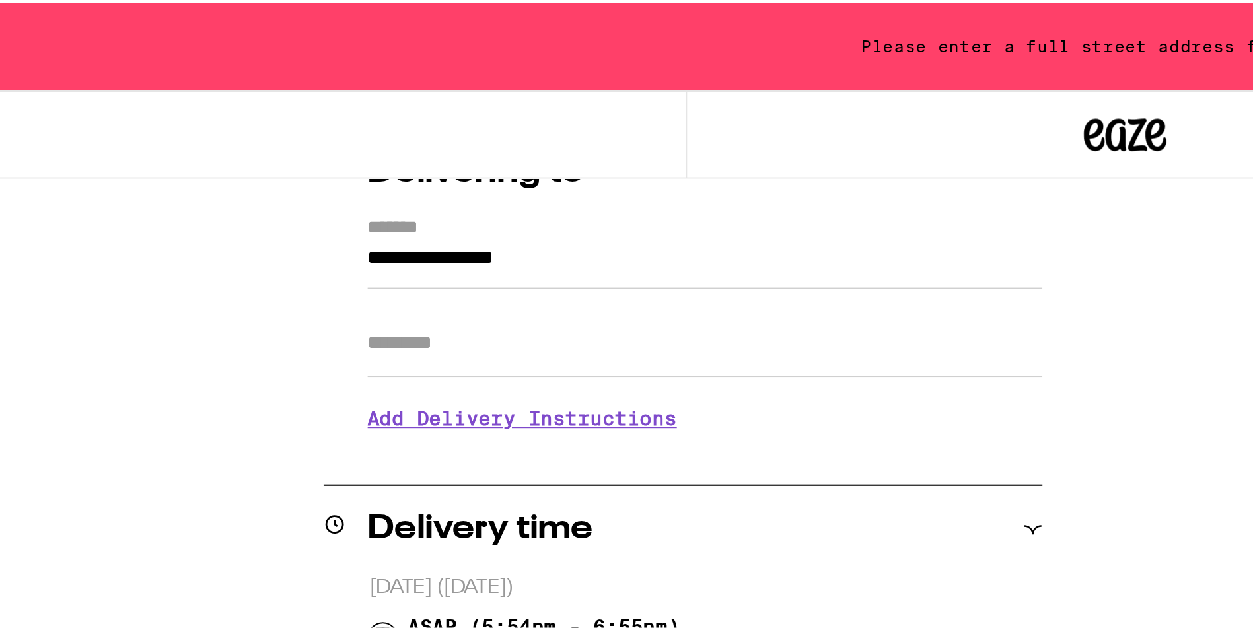
scroll to position [175, 0]
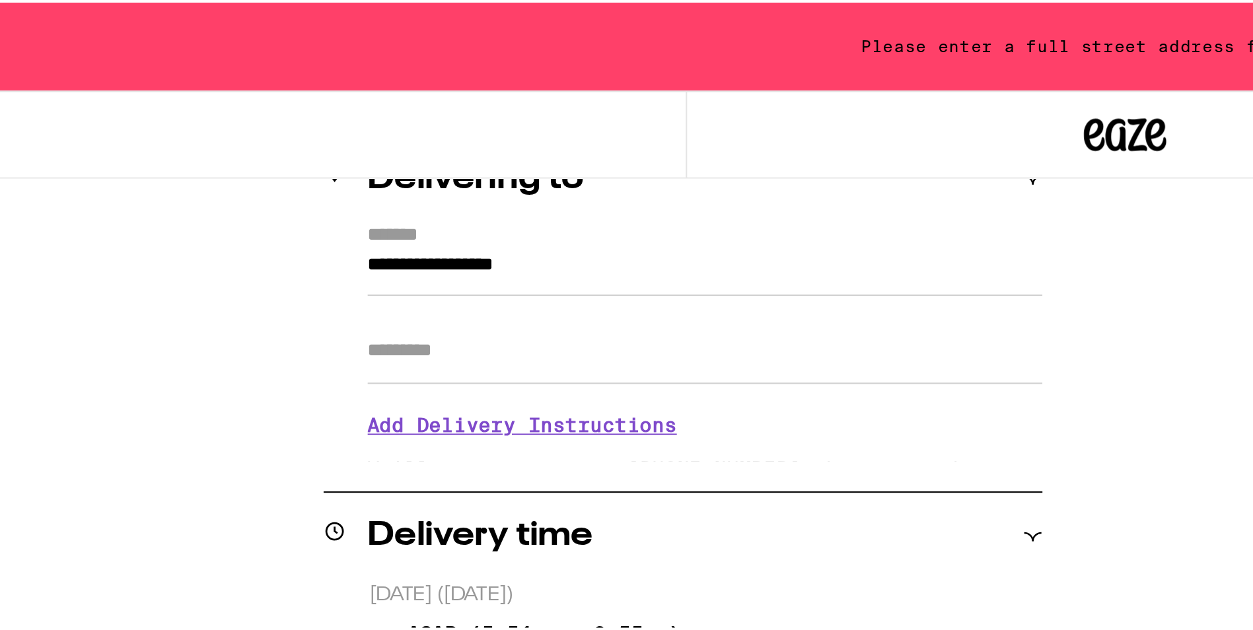
click at [273, 171] on input "Apt/Suite" at bounding box center [430, 167] width 324 height 32
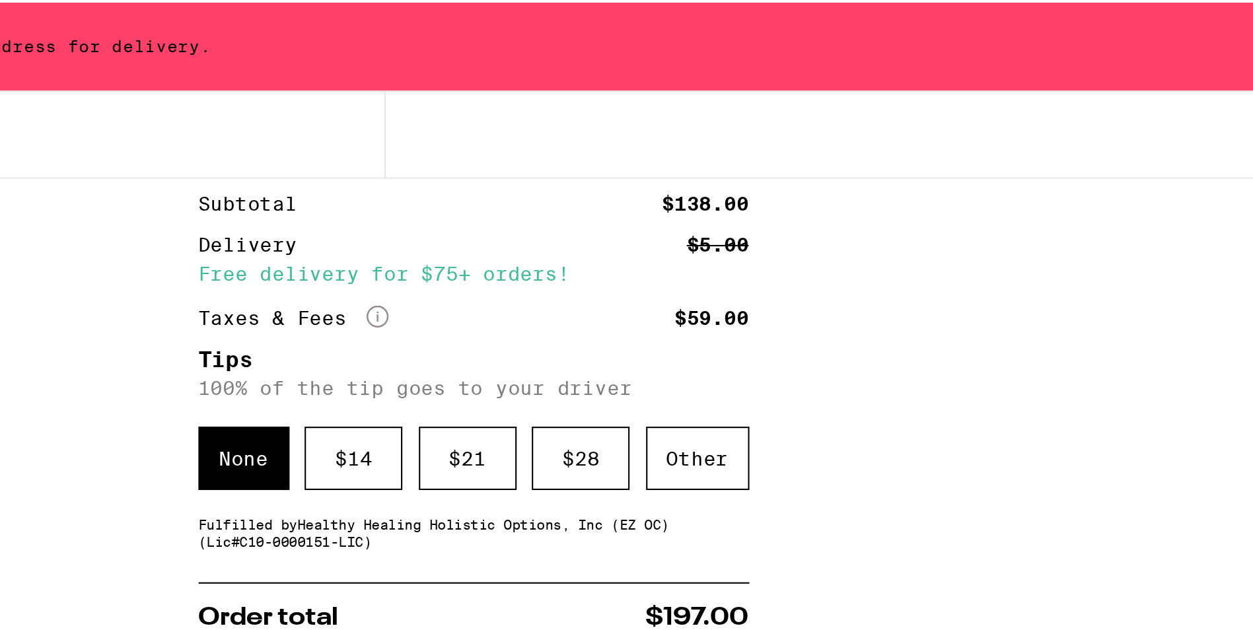
scroll to position [123, 0]
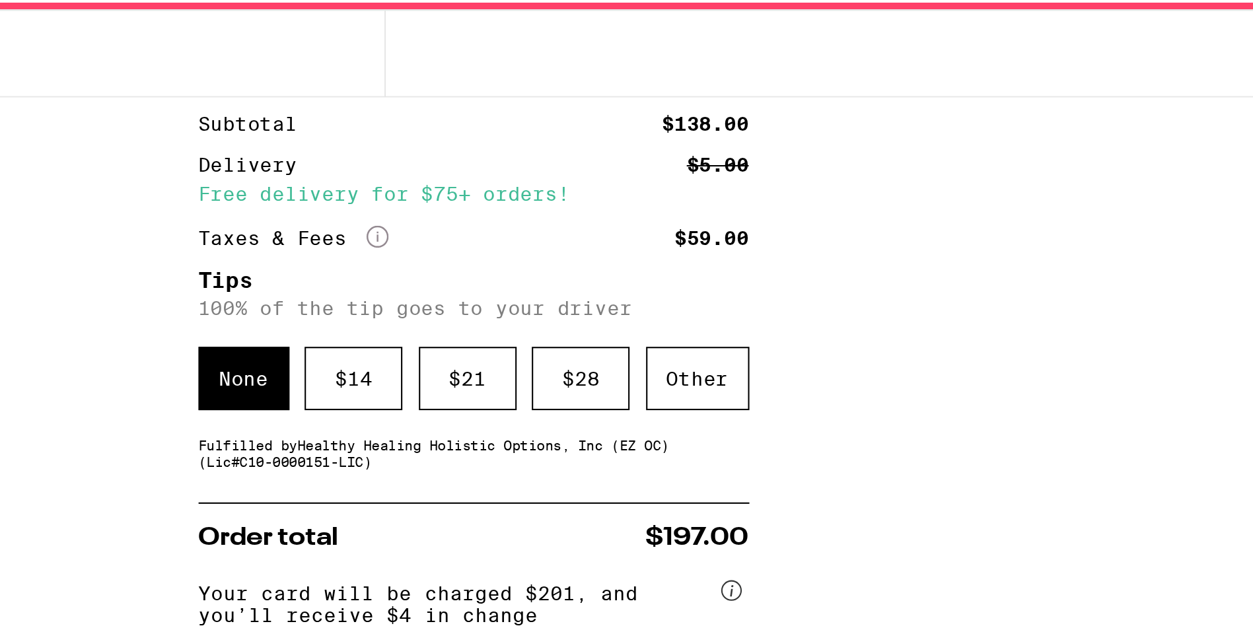
click at [763, 221] on div "None" at bounding box center [774, 219] width 44 height 30
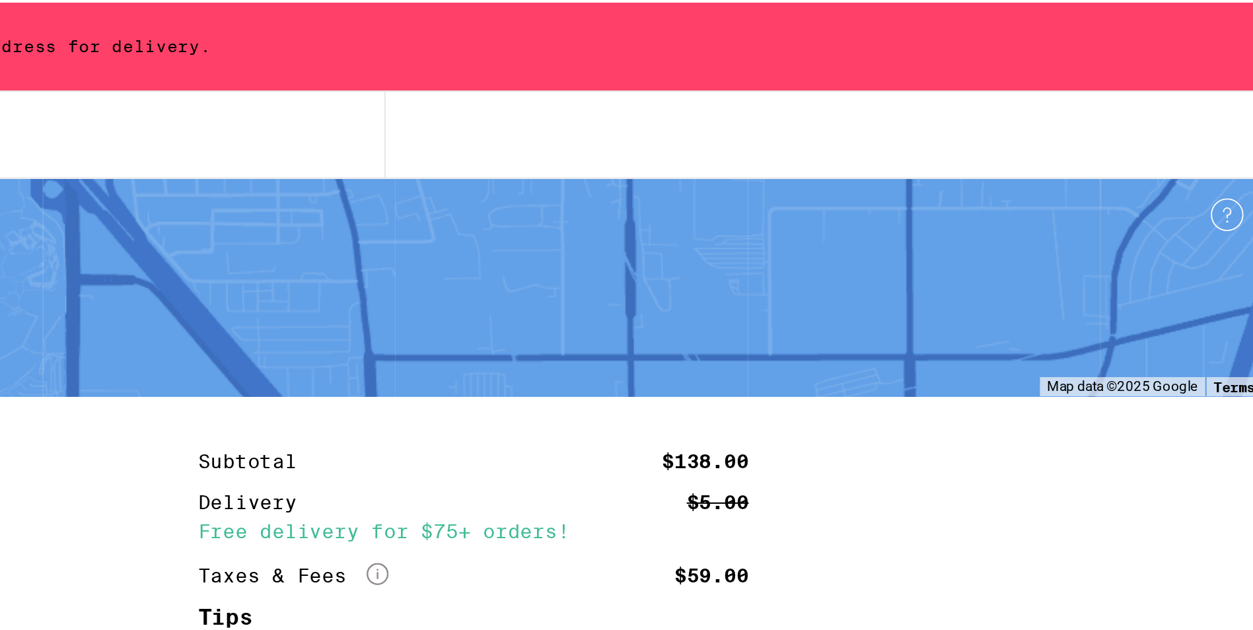
scroll to position [0, 0]
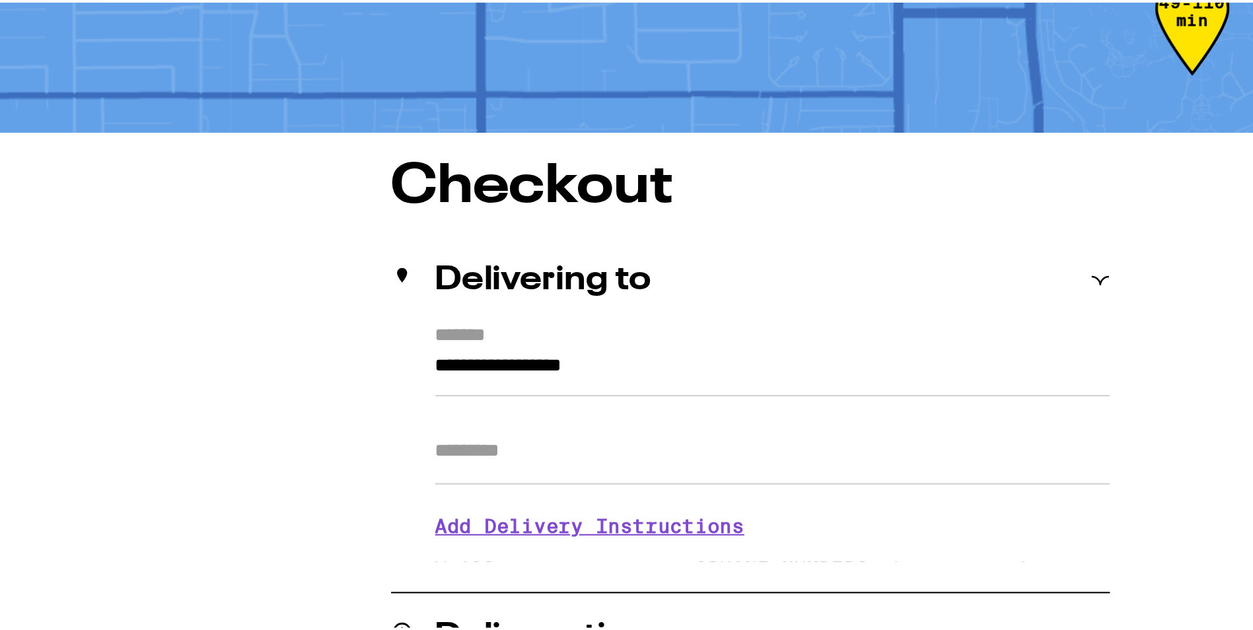
click at [277, 347] on input "Apt/Suite" at bounding box center [430, 342] width 324 height 32
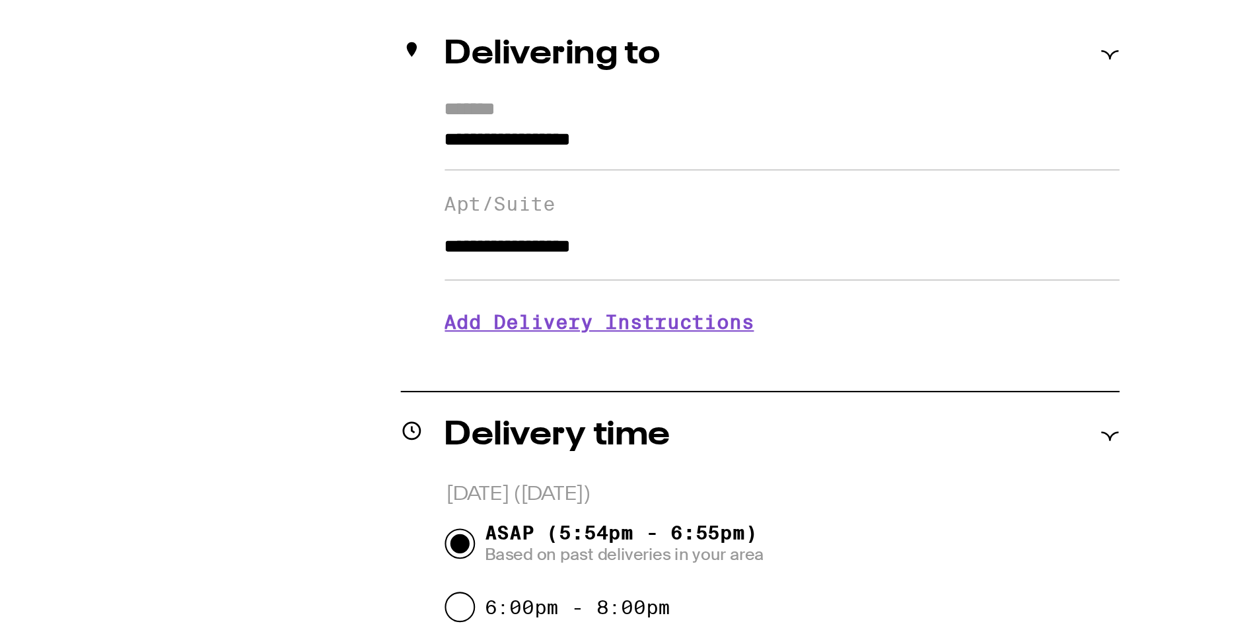
click at [308, 368] on input "**********" at bounding box center [430, 353] width 324 height 32
click at [309, 369] on input "**********" at bounding box center [430, 353] width 324 height 32
click at [389, 369] on input "**********" at bounding box center [430, 353] width 324 height 32
click at [295, 368] on input "**********" at bounding box center [430, 353] width 324 height 32
click at [301, 362] on input "**********" at bounding box center [430, 353] width 324 height 32
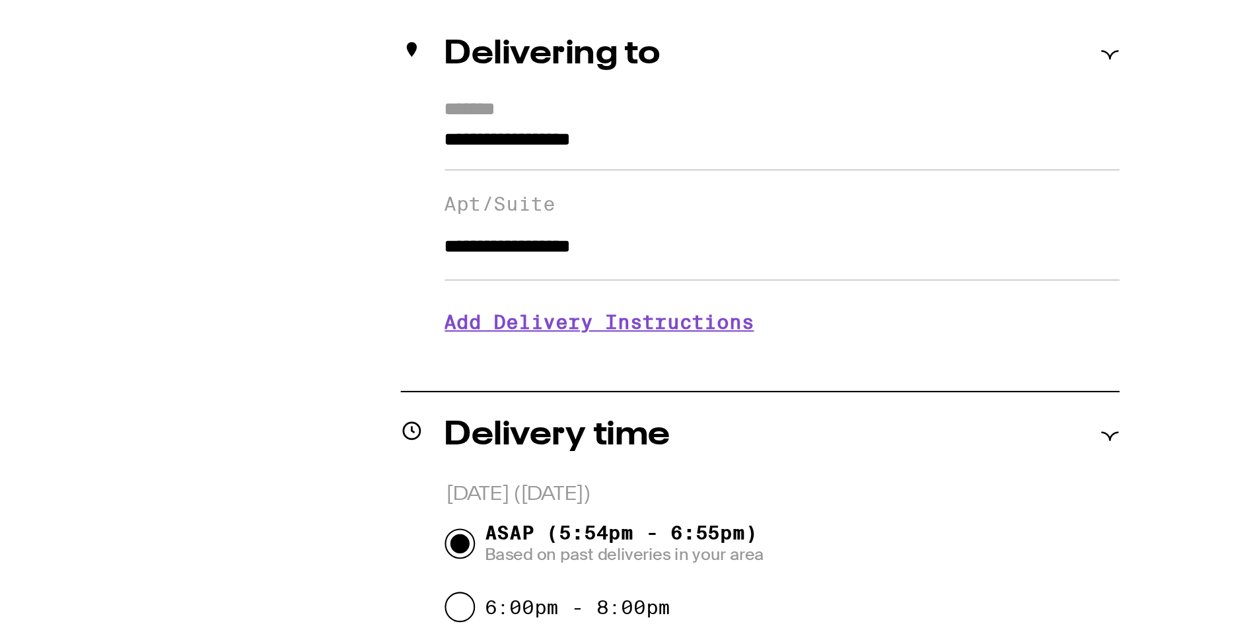
click at [385, 368] on input "**********" at bounding box center [430, 353] width 324 height 32
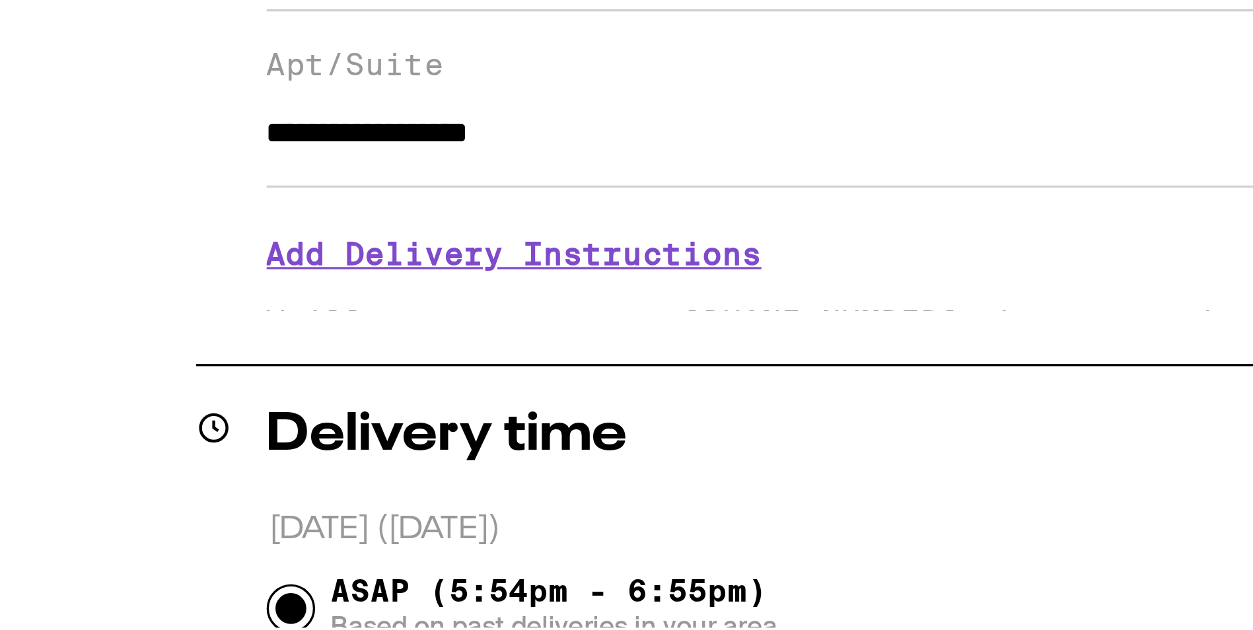
click at [298, 398] on h3 "Add Delivery Instructions" at bounding box center [430, 388] width 324 height 30
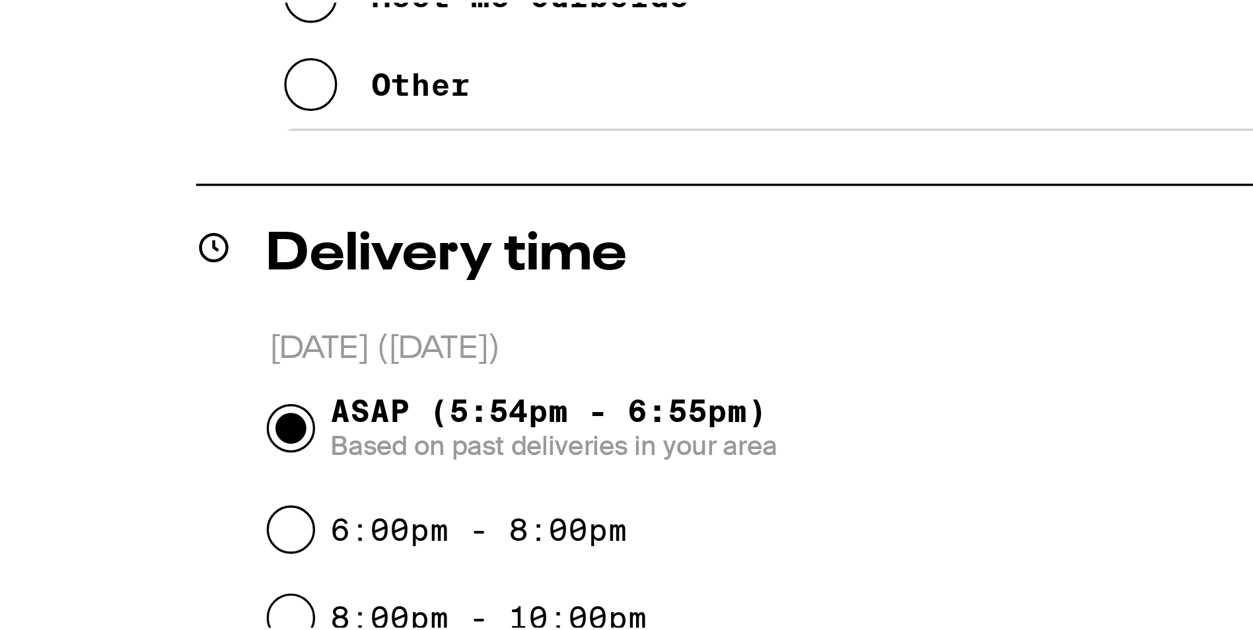
scroll to position [24, 0]
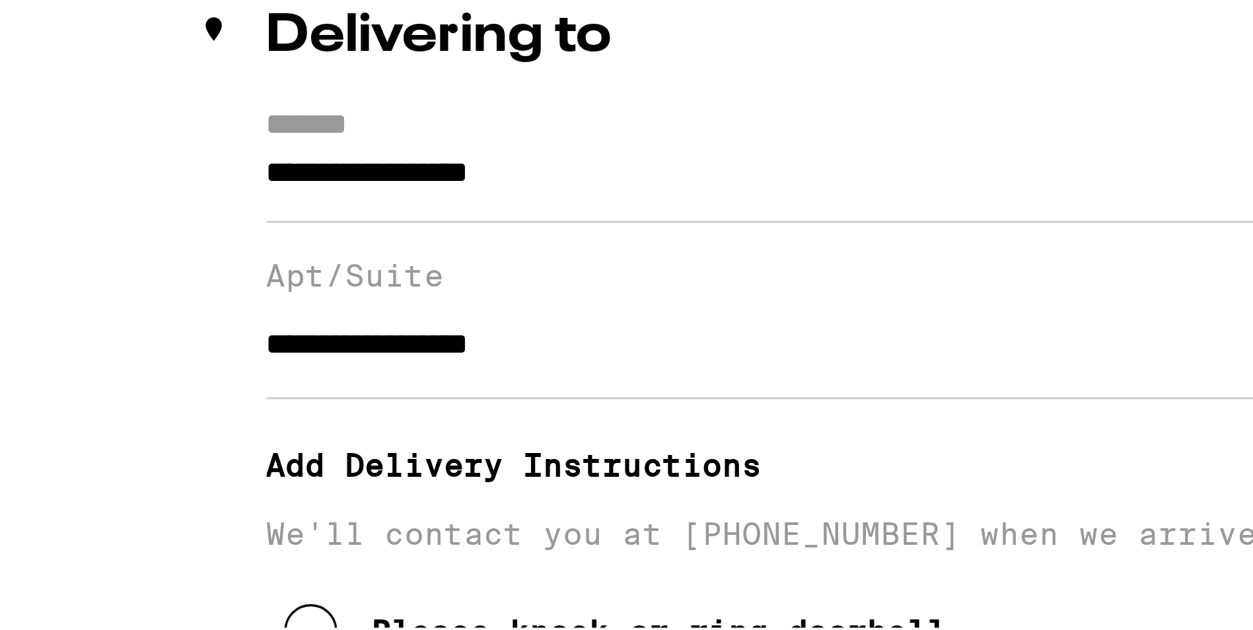
click at [332, 398] on div "Please knock or ring doorbell Meet me curbside Other" at bounding box center [430, 435] width 324 height 90
click at [326, 379] on h3 "Add Delivery Instructions" at bounding box center [425, 364] width 314 height 30
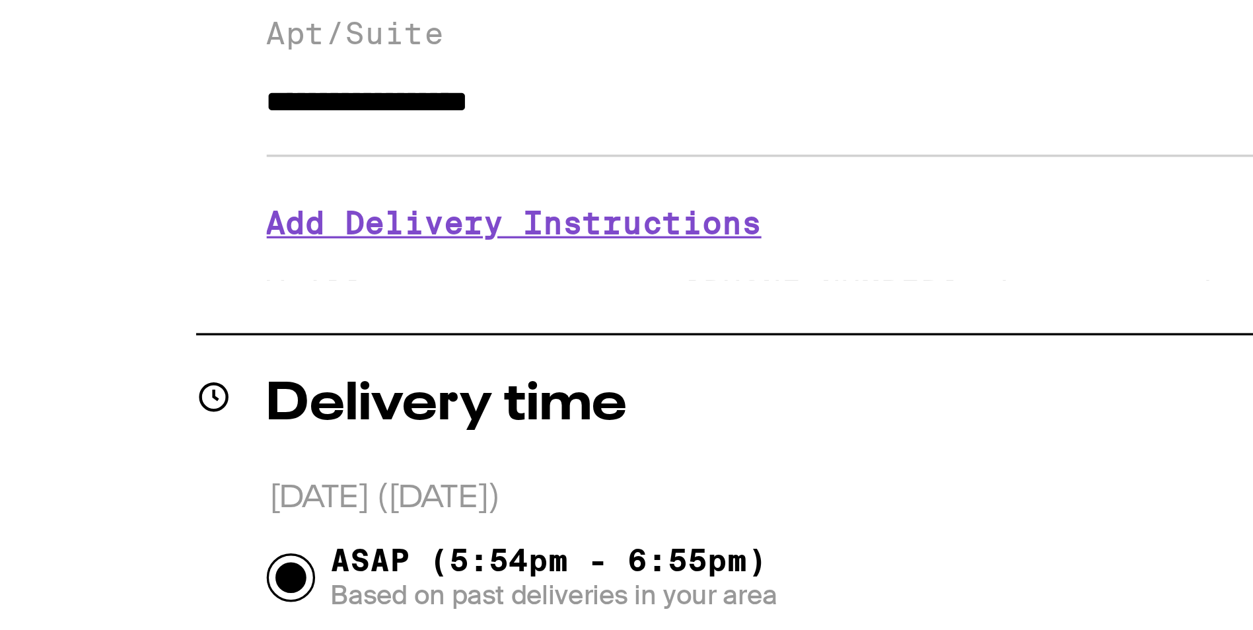
click at [310, 375] on h3 "Add Delivery Instructions" at bounding box center [430, 364] width 324 height 30
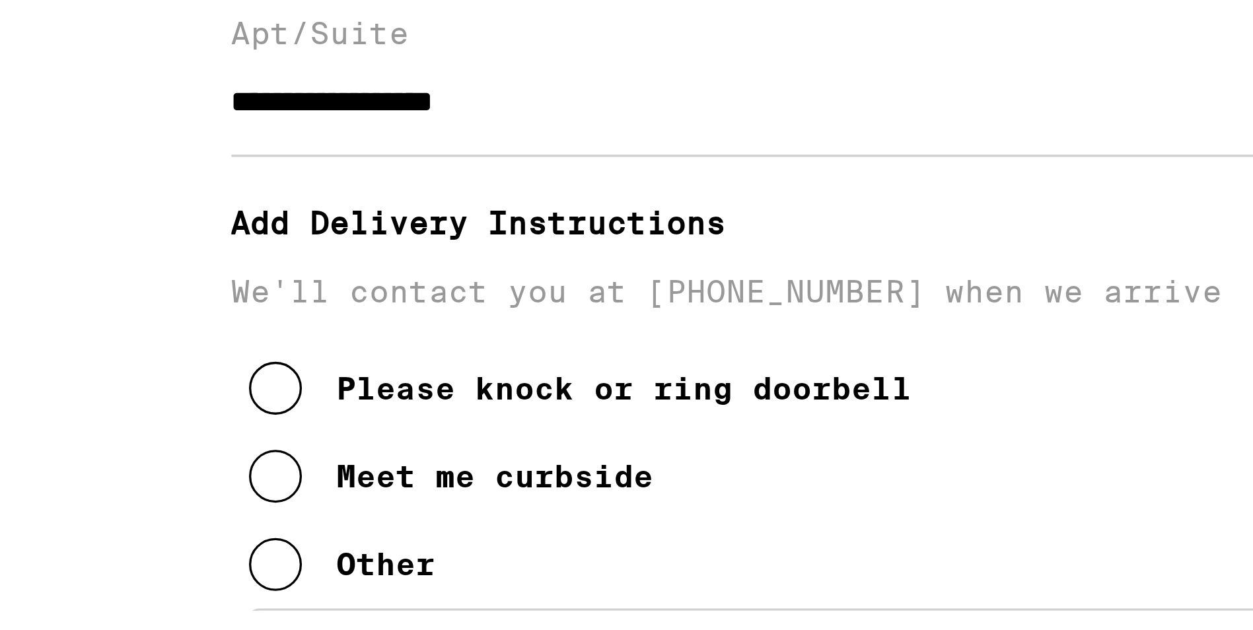
click at [275, 421] on icon at bounding box center [282, 414] width 16 height 16
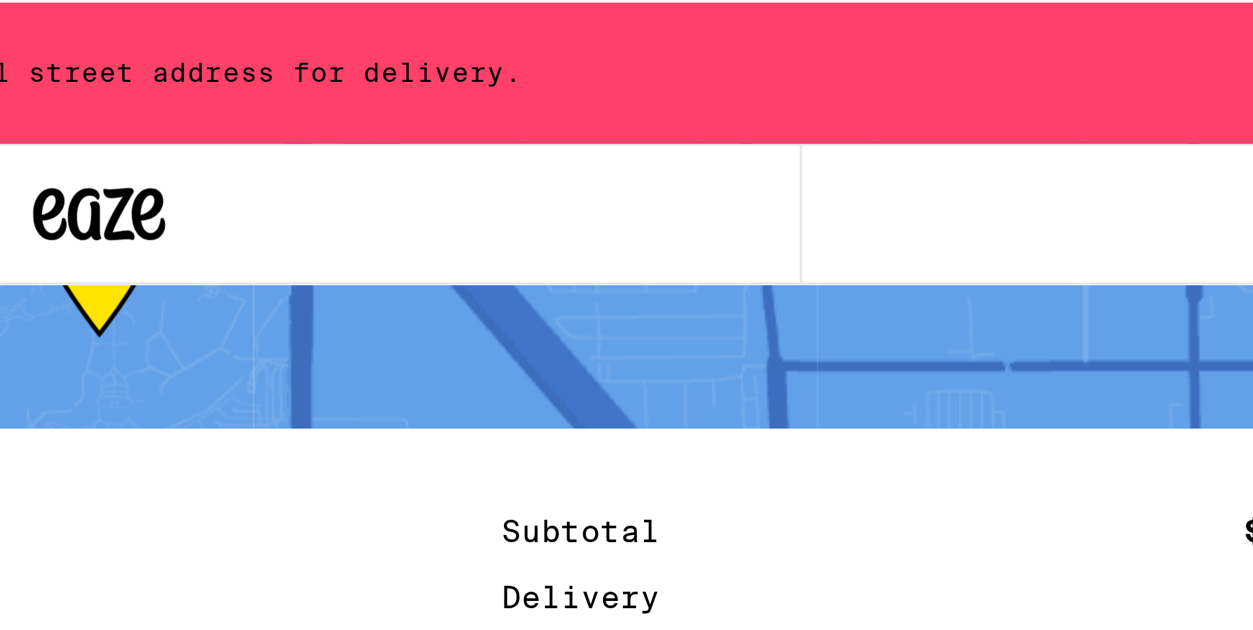
scroll to position [59, 0]
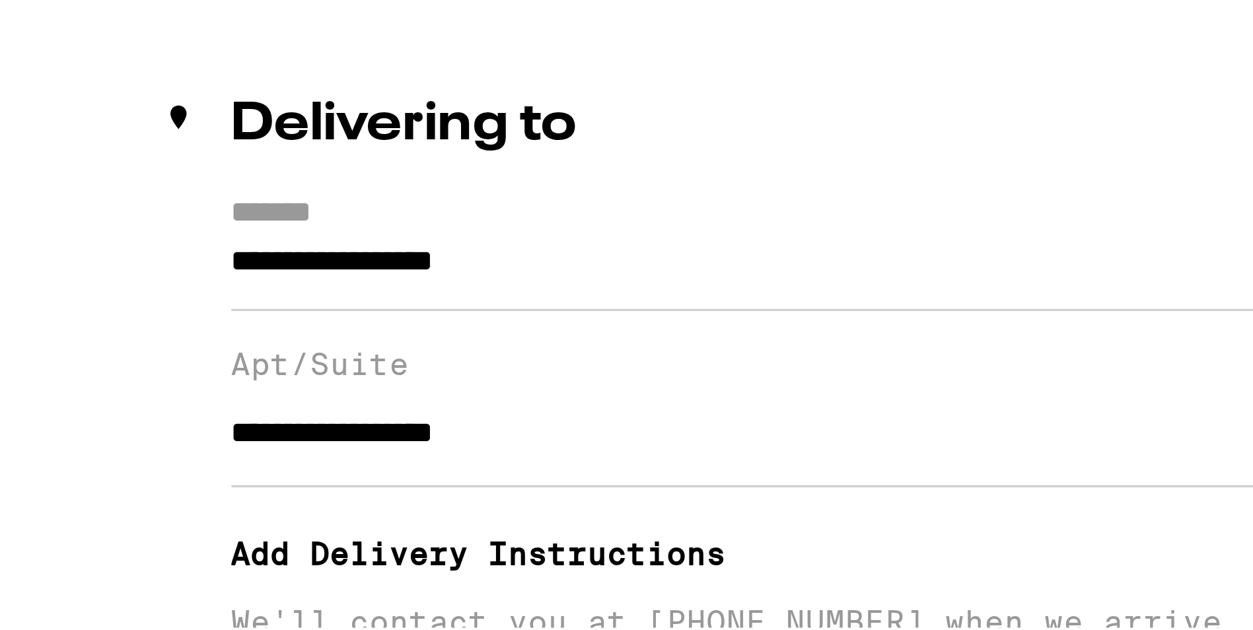
click at [381, 310] on input "**********" at bounding box center [430, 294] width 324 height 32
click at [399, 309] on input "**********" at bounding box center [430, 294] width 324 height 32
click at [388, 304] on input "**********" at bounding box center [430, 294] width 324 height 32
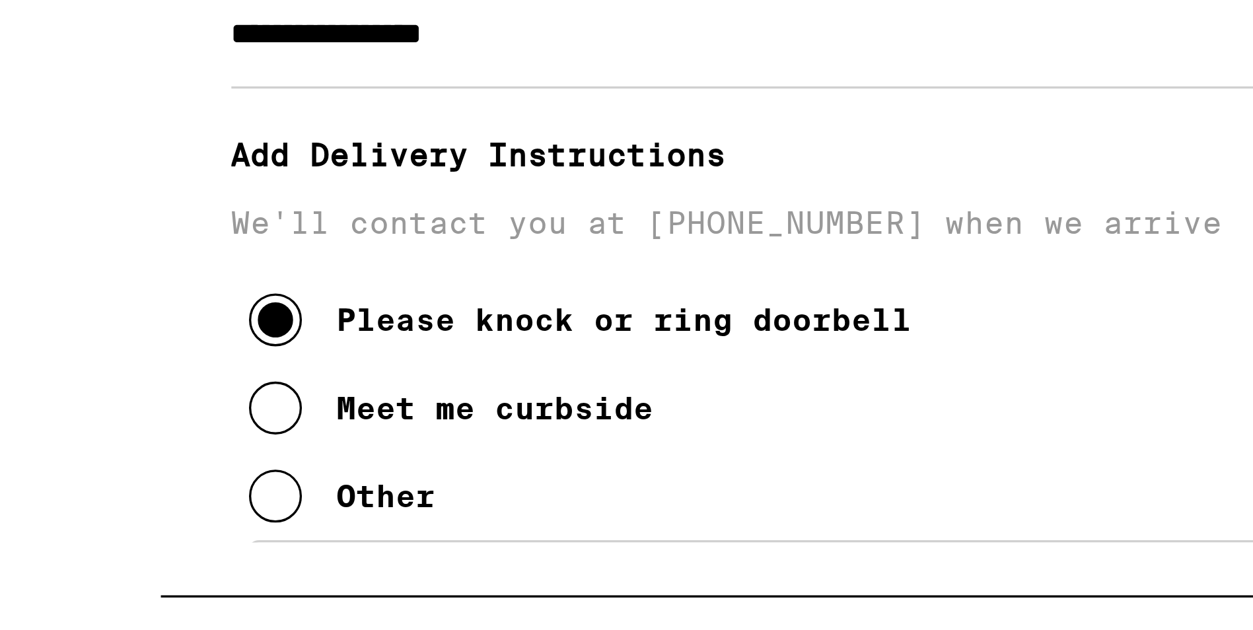
type input "**********"
click at [369, 307] on input "**********" at bounding box center [430, 294] width 324 height 32
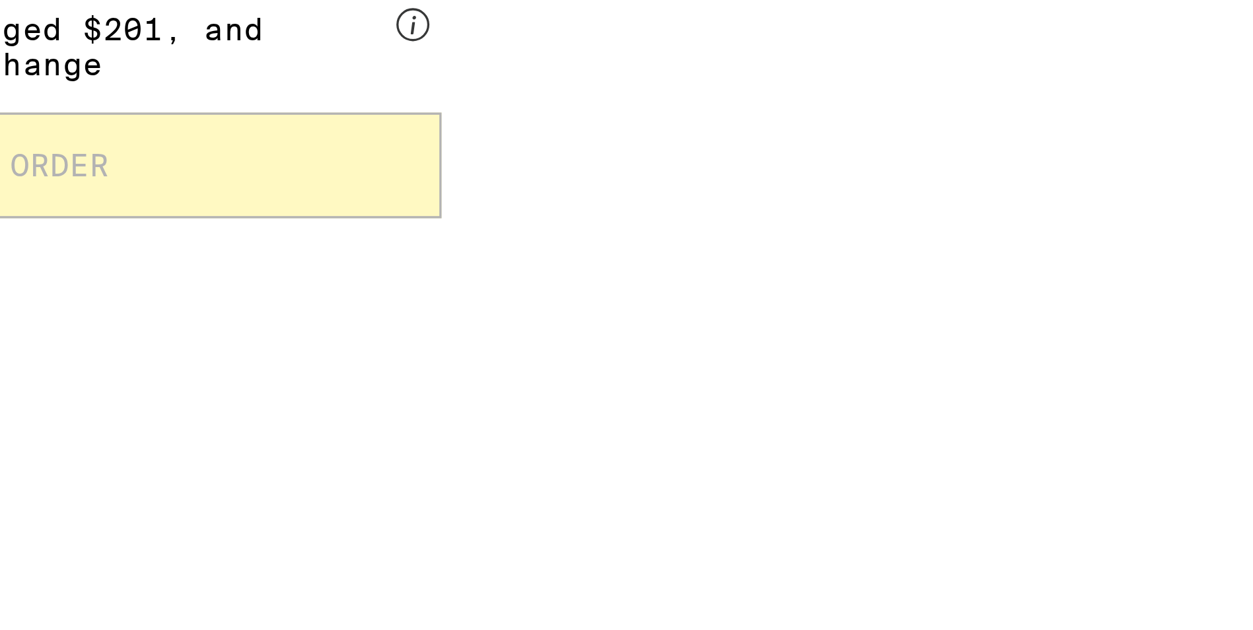
scroll to position [236, 0]
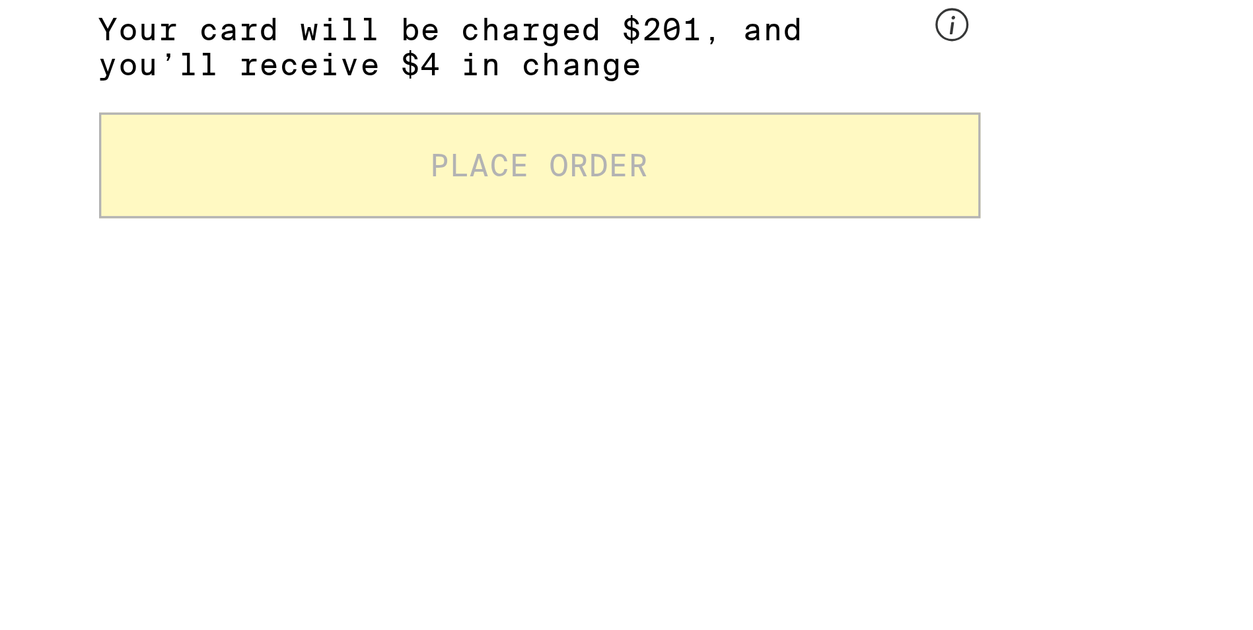
click at [1005, 208] on circle at bounding box center [1008, 207] width 9 height 9
click at [1003, 215] on div at bounding box center [1008, 209] width 11 height 13
click at [889, 225] on span "Your card will be charged $201, and you’ll receive $4 in change" at bounding box center [876, 213] width 248 height 26
click at [888, 225] on span "Your card will be charged $201, and you’ll receive $4 in change" at bounding box center [876, 213] width 248 height 26
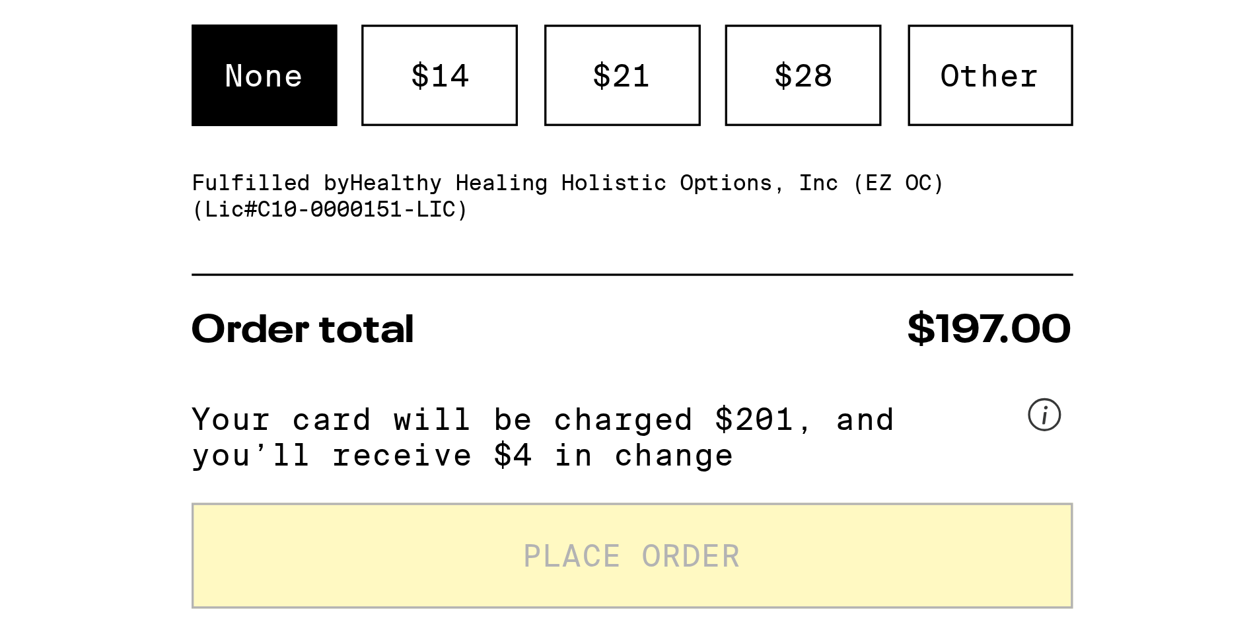
click at [834, 235] on div "Your card will be charged $201, and you’ll receive $4 in change" at bounding box center [884, 217] width 264 height 35
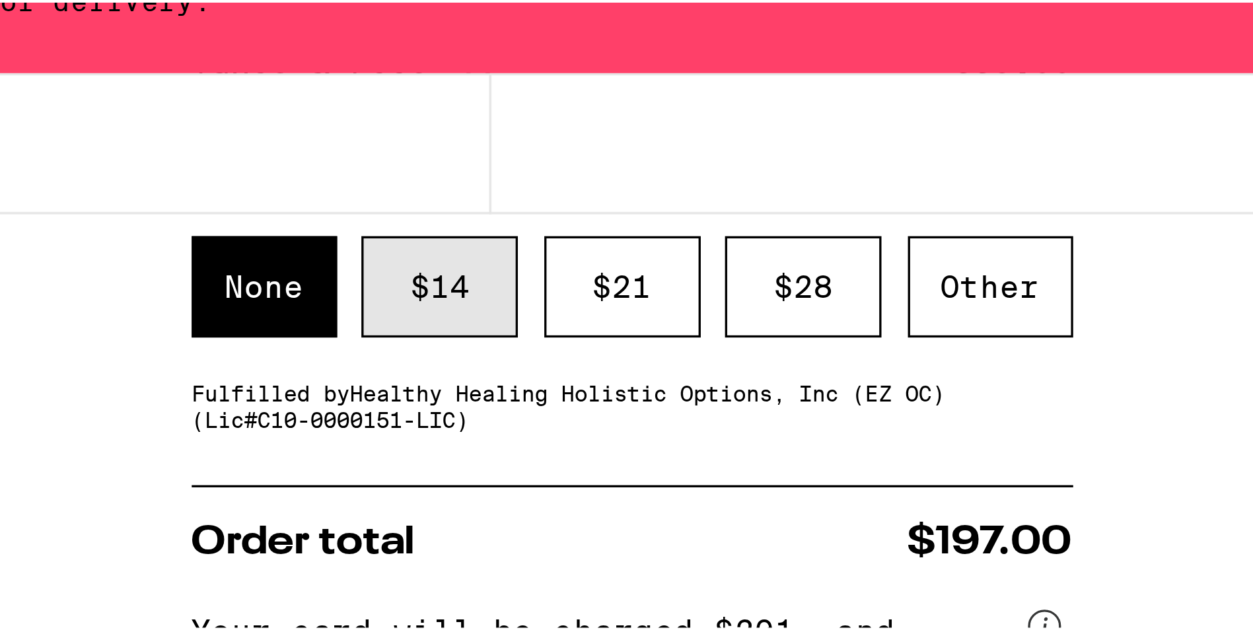
click at [817, 111] on div "$ 14" at bounding box center [826, 106] width 47 height 30
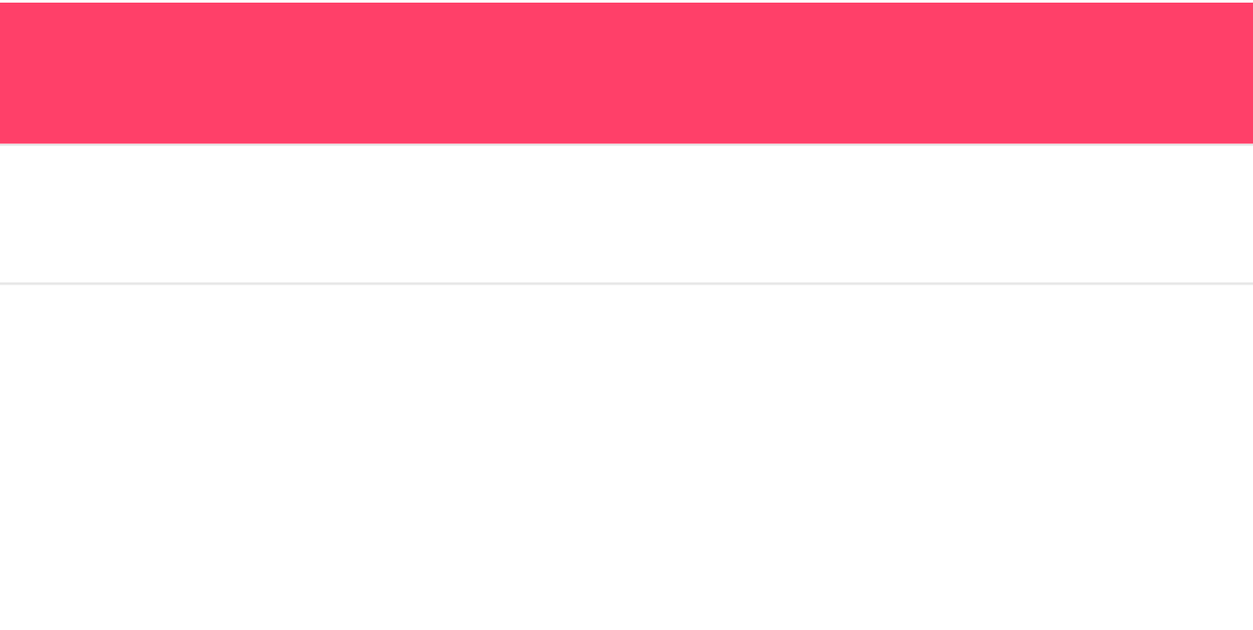
scroll to position [490, 0]
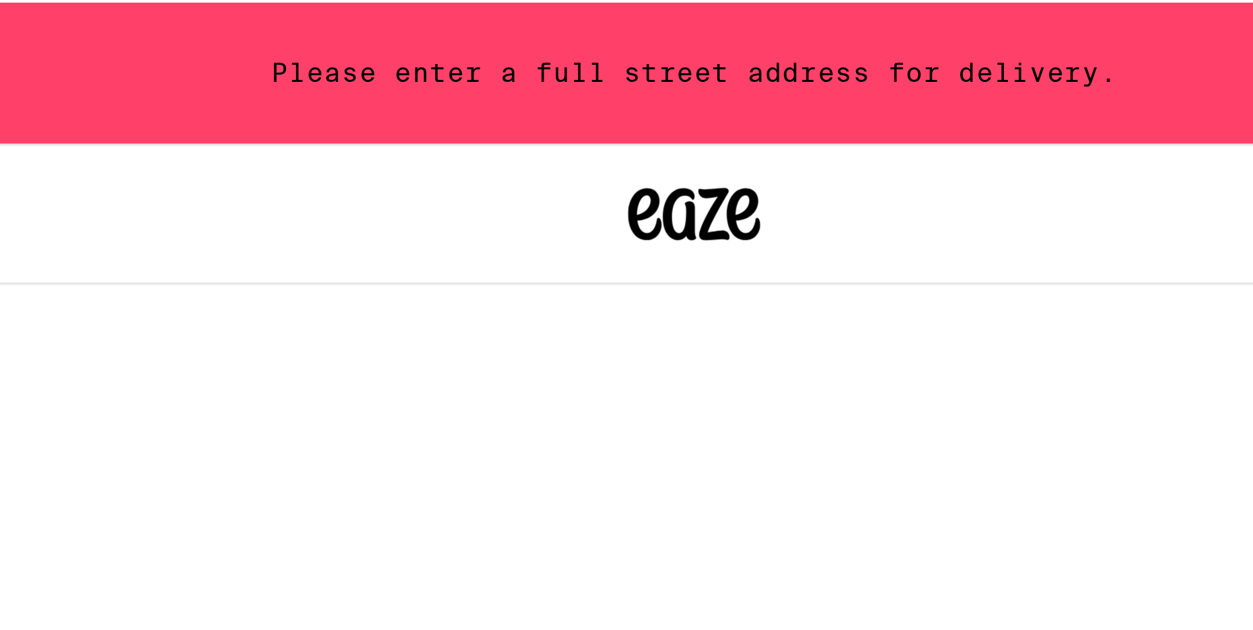
click at [593, 168] on div "**********" at bounding box center [631, 188] width 951 height 950
click at [546, 24] on div "Please enter a full street address for delivery." at bounding box center [631, 21] width 1263 height 42
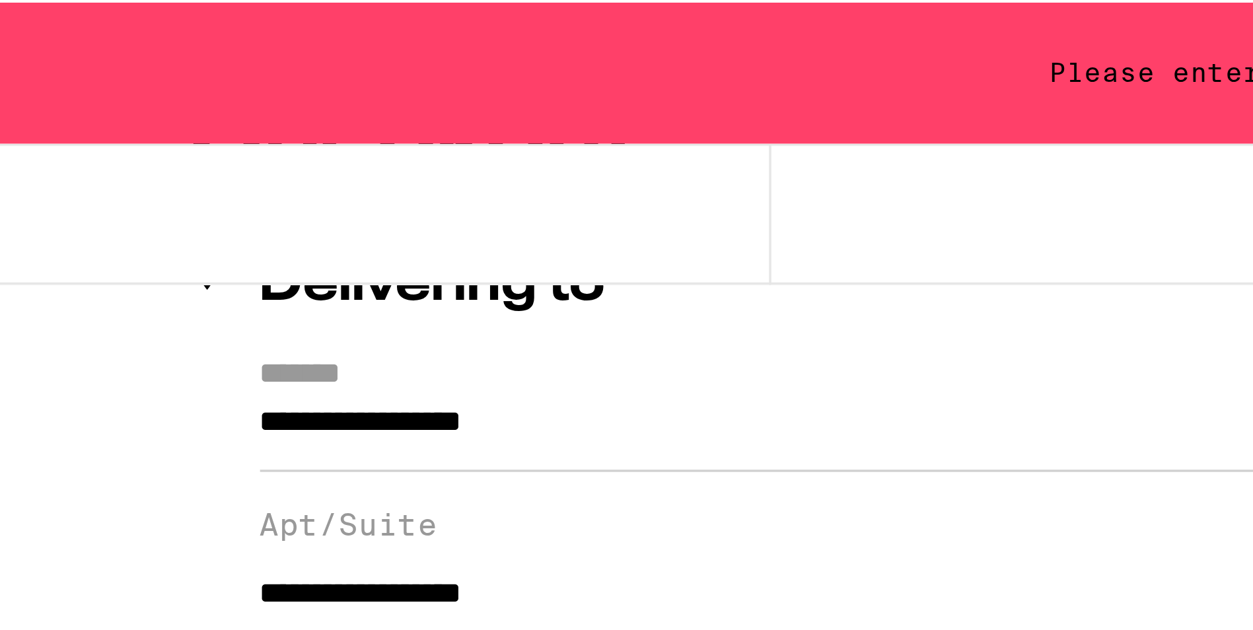
scroll to position [173, 0]
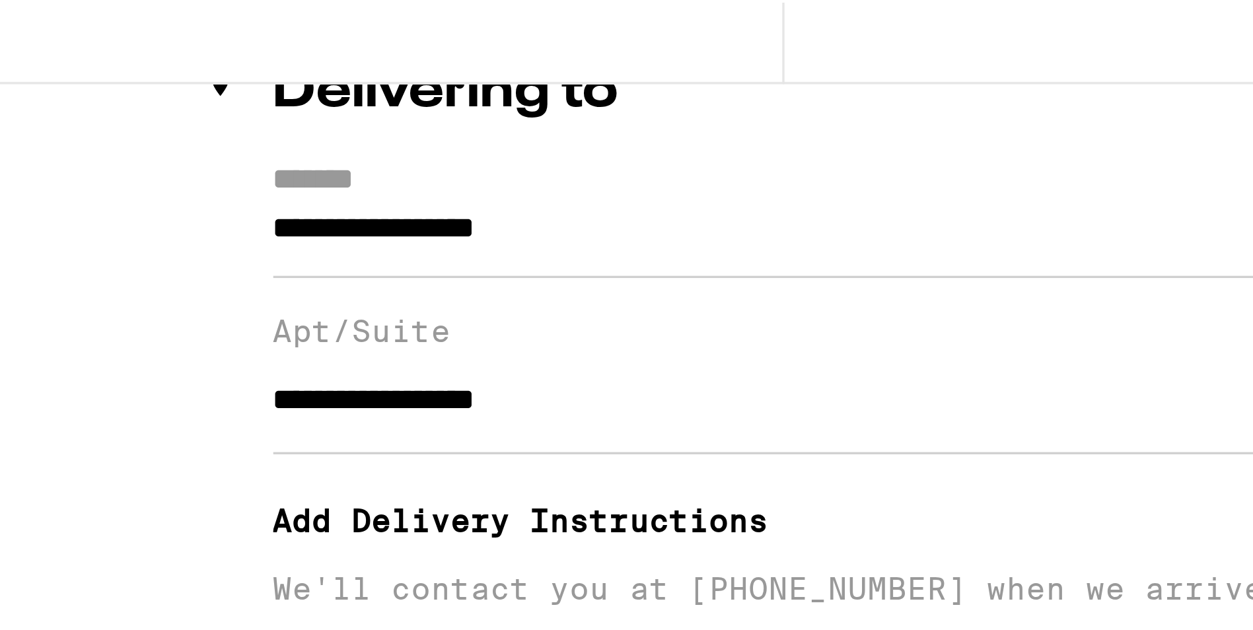
click at [378, 187] on input "**********" at bounding box center [430, 180] width 324 height 32
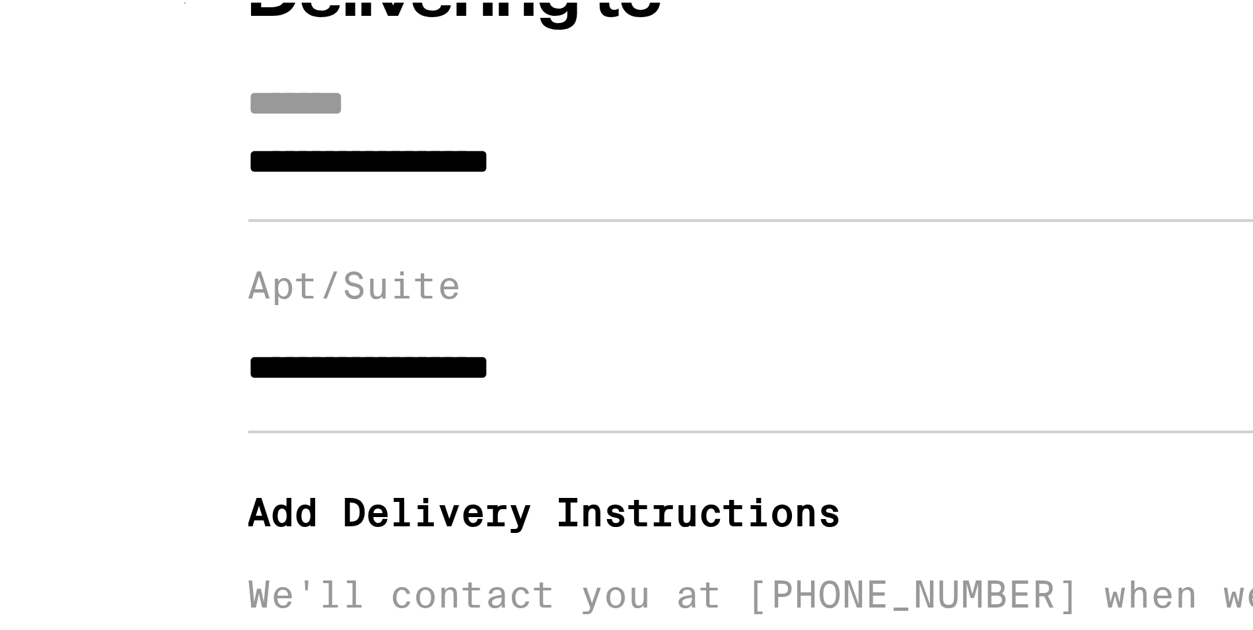
click at [344, 187] on input "**********" at bounding box center [430, 180] width 324 height 32
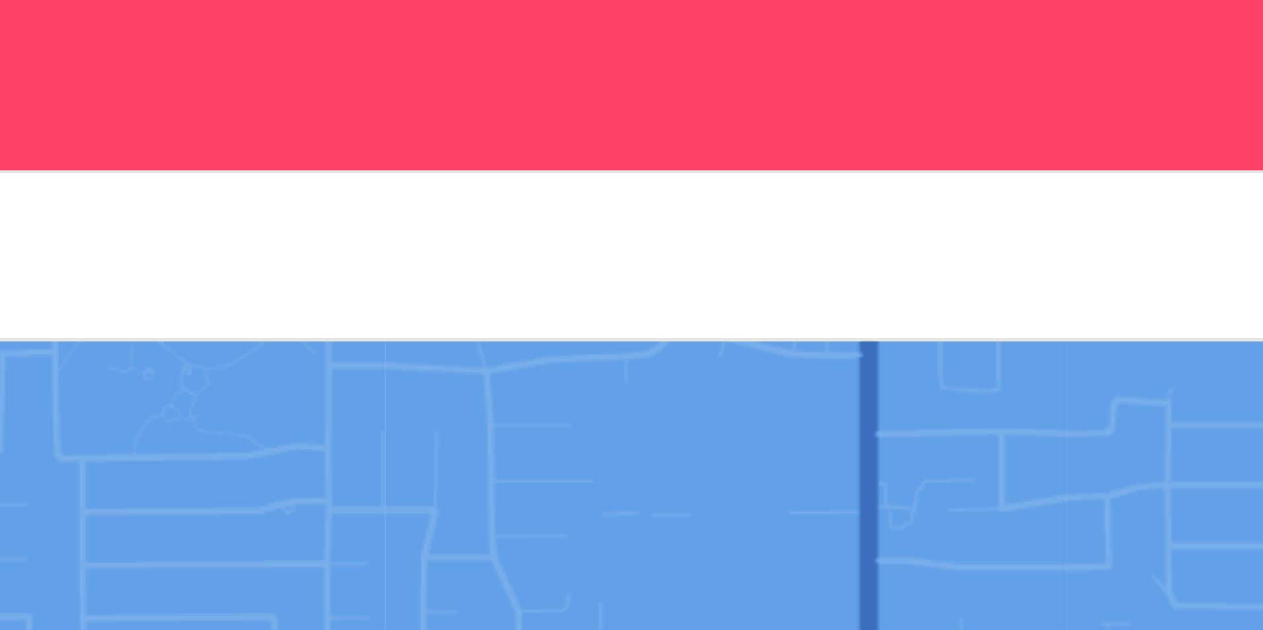
scroll to position [0, 0]
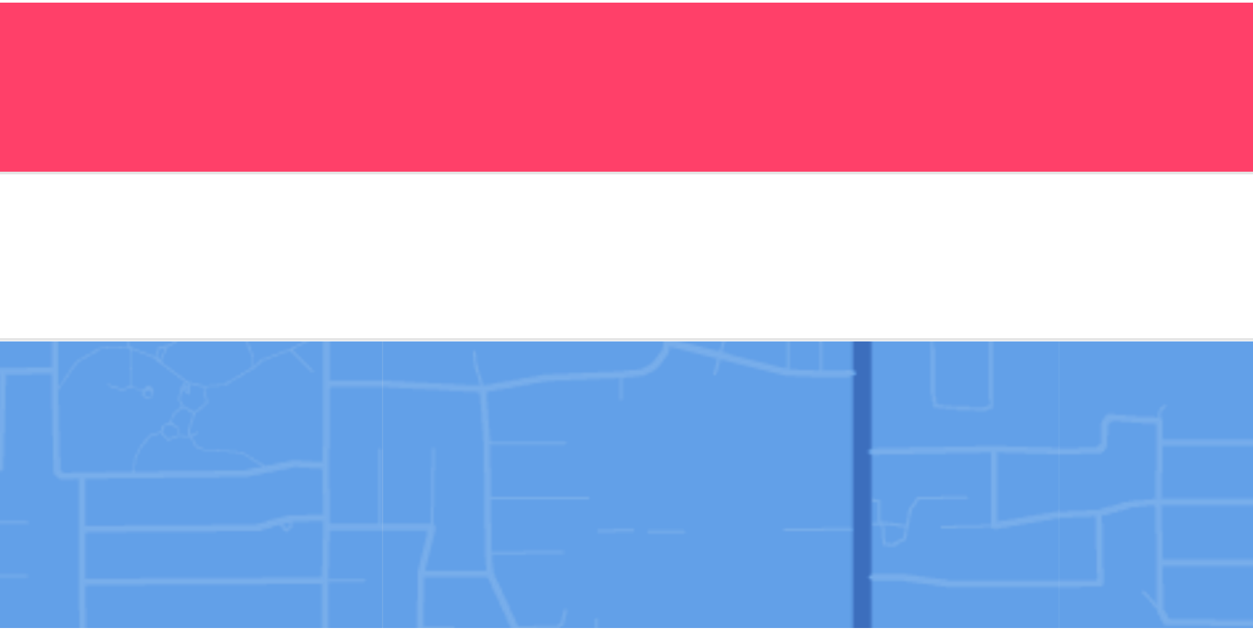
type input "**********"
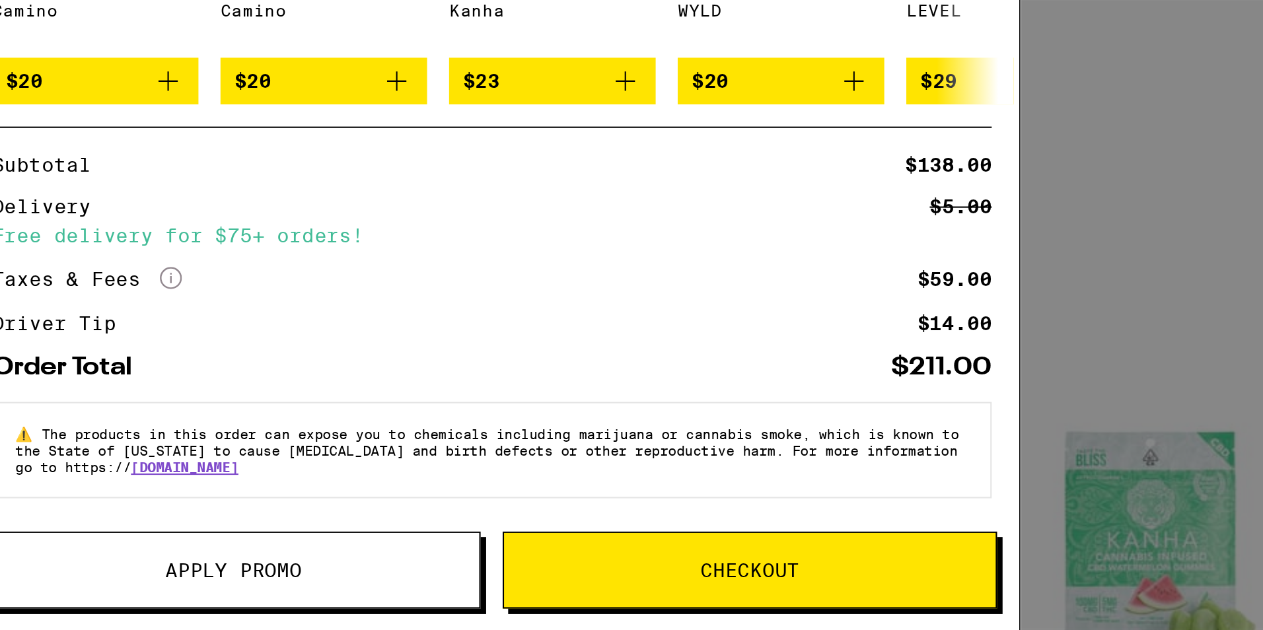
click at [686, 617] on button "Checkout" at bounding box center [755, 601] width 237 height 37
